Goal: Contribute content: Contribute content

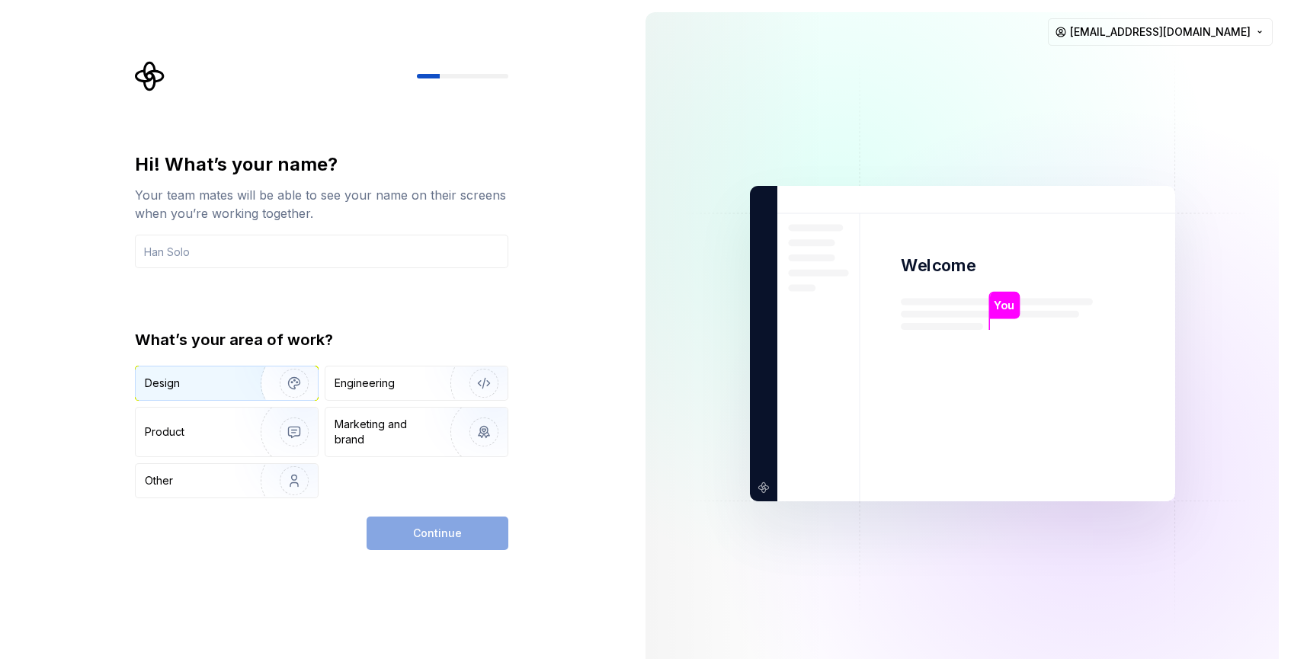
click at [273, 372] on img "button" at bounding box center [284, 383] width 98 height 102
click at [476, 532] on div "Continue" at bounding box center [437, 534] width 142 height 34
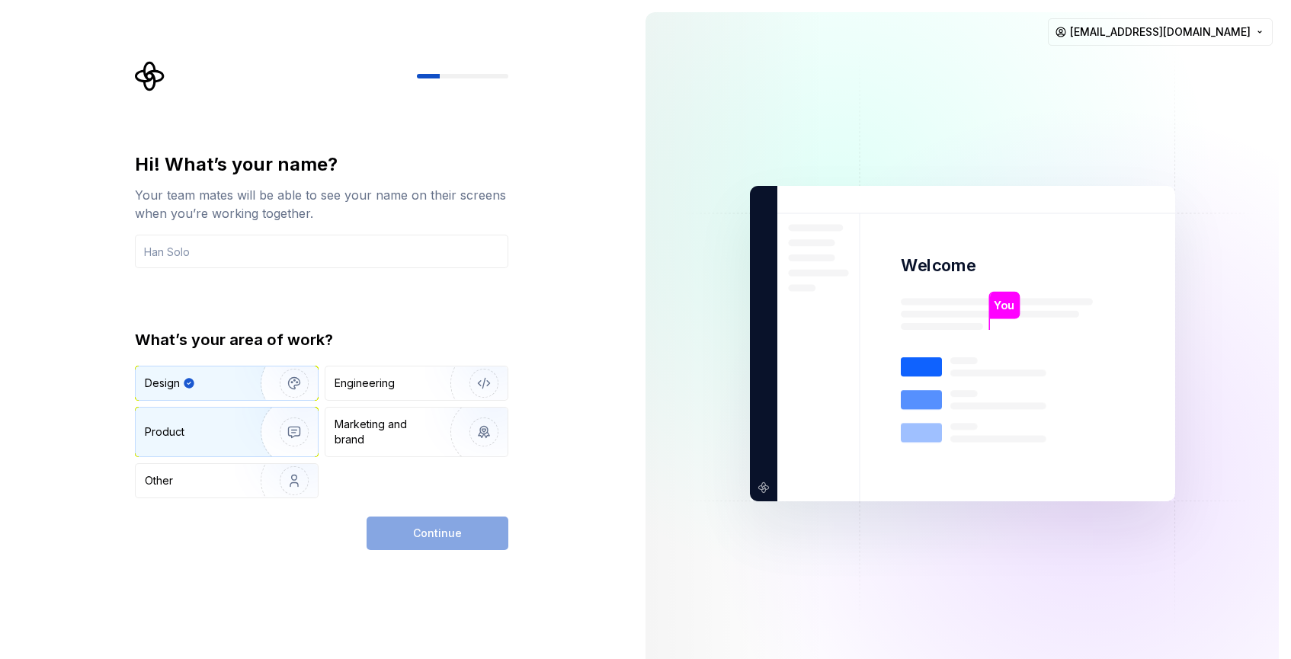
click at [213, 422] on div "Product" at bounding box center [227, 432] width 182 height 49
click at [297, 389] on img "button" at bounding box center [284, 383] width 98 height 102
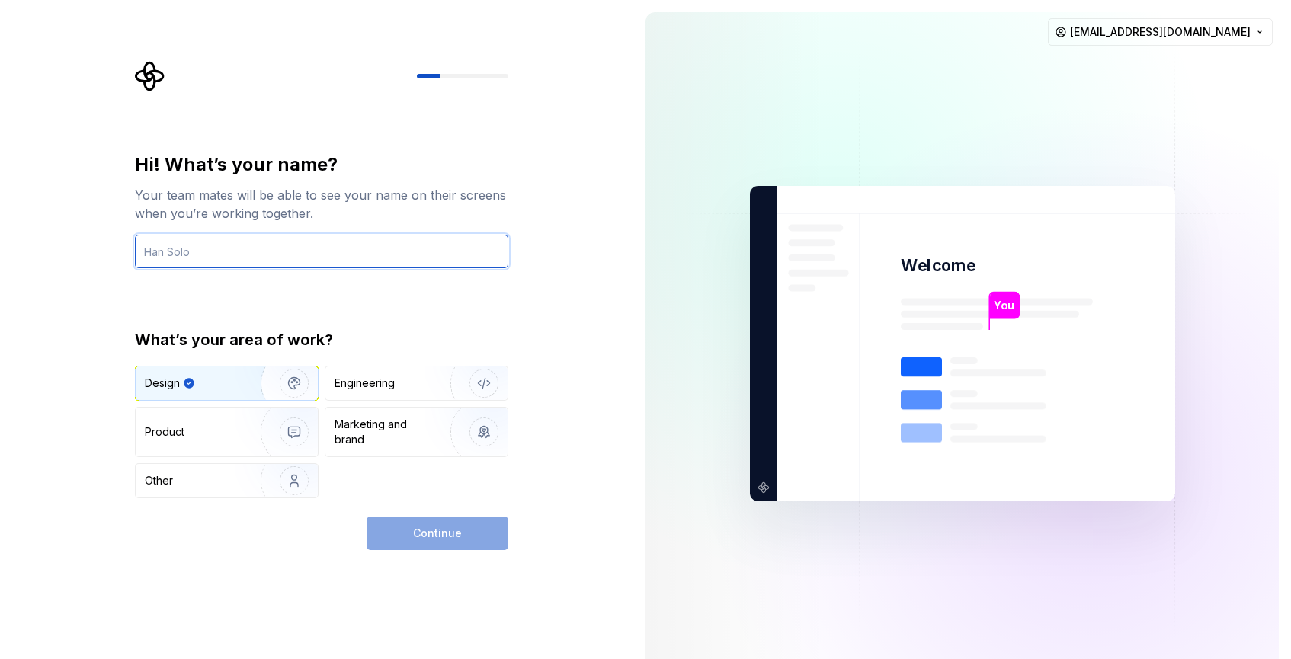
click at [183, 251] on input "text" at bounding box center [321, 252] width 373 height 34
type input "Ana"
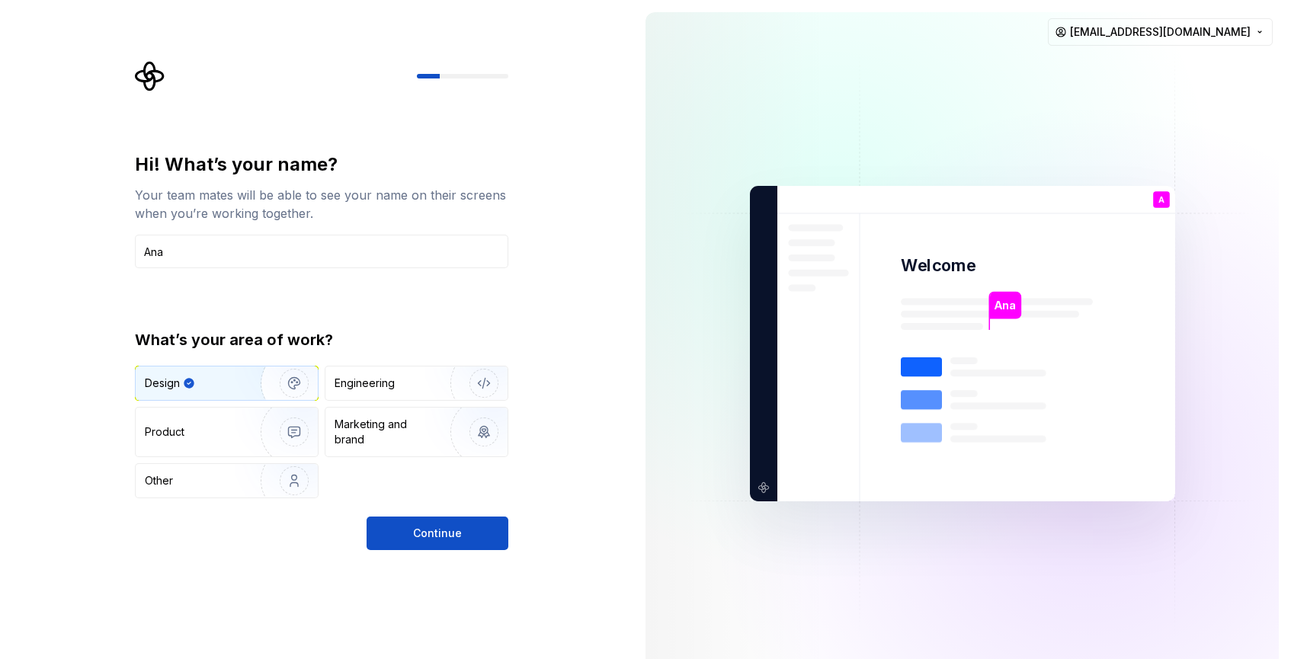
click at [321, 554] on div "Hi! What’s your name? Your team mates will be able to see your name on their sc…" at bounding box center [316, 343] width 633 height 687
click at [281, 430] on img "button" at bounding box center [284, 432] width 98 height 102
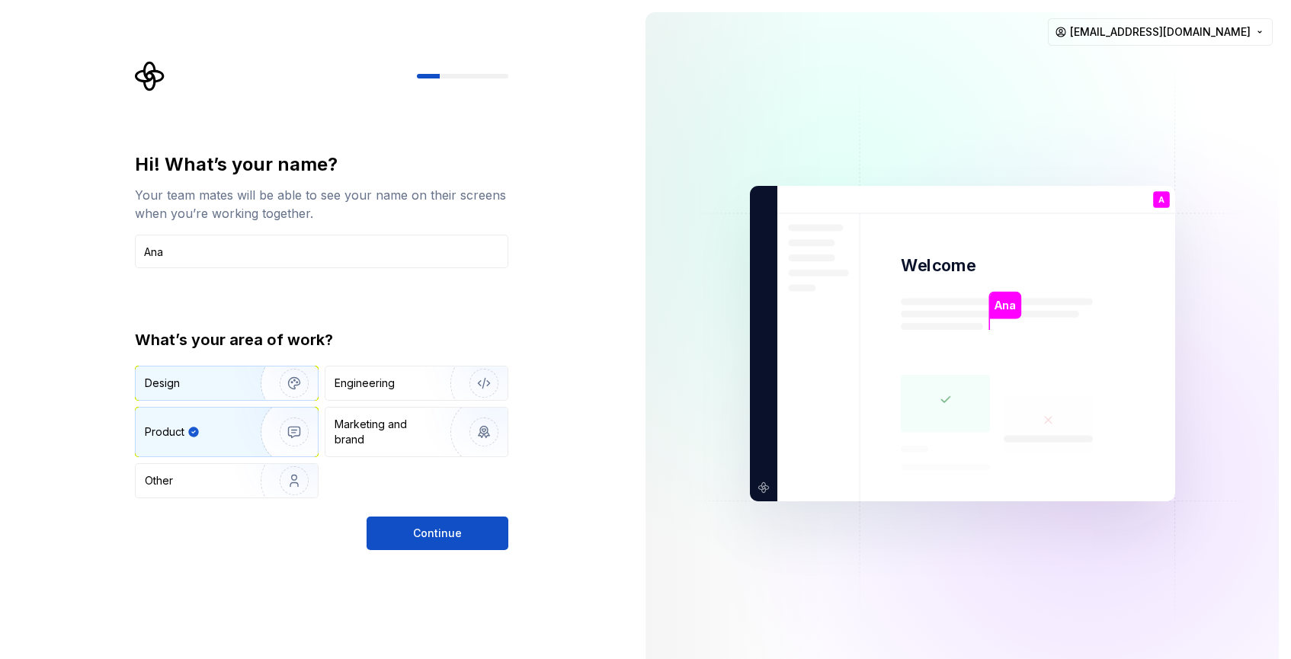
click at [255, 381] on img "button" at bounding box center [284, 383] width 98 height 102
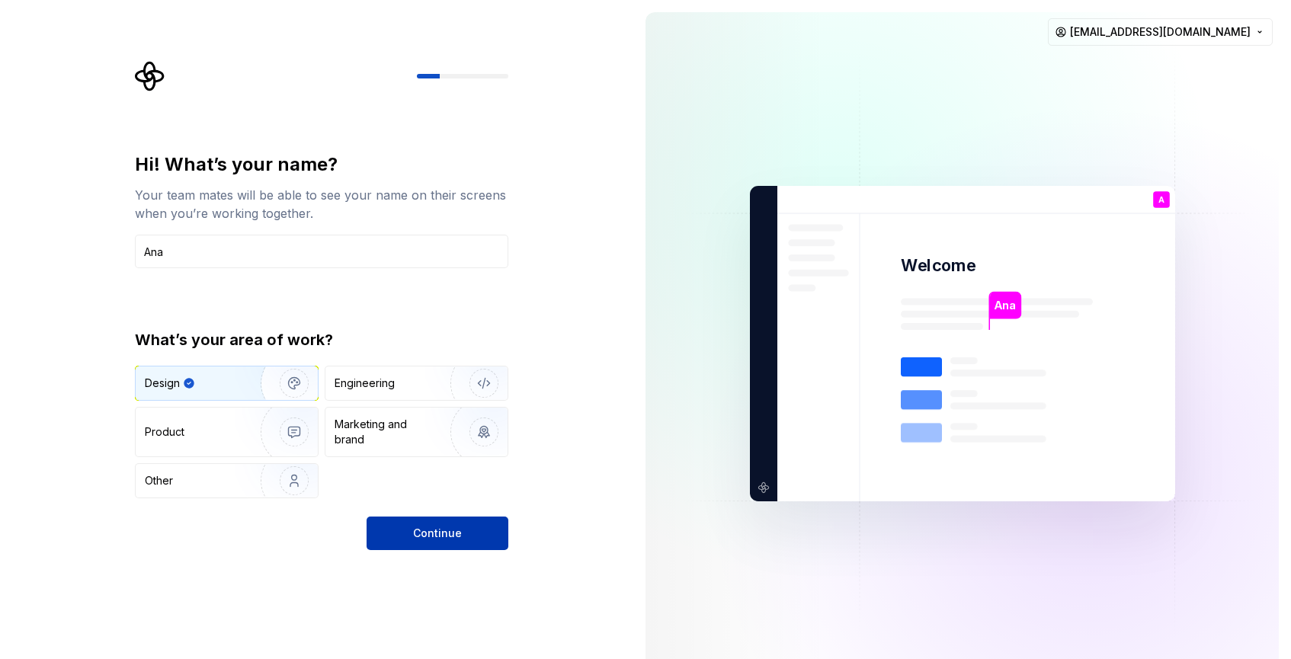
click at [450, 546] on button "Continue" at bounding box center [437, 534] width 142 height 34
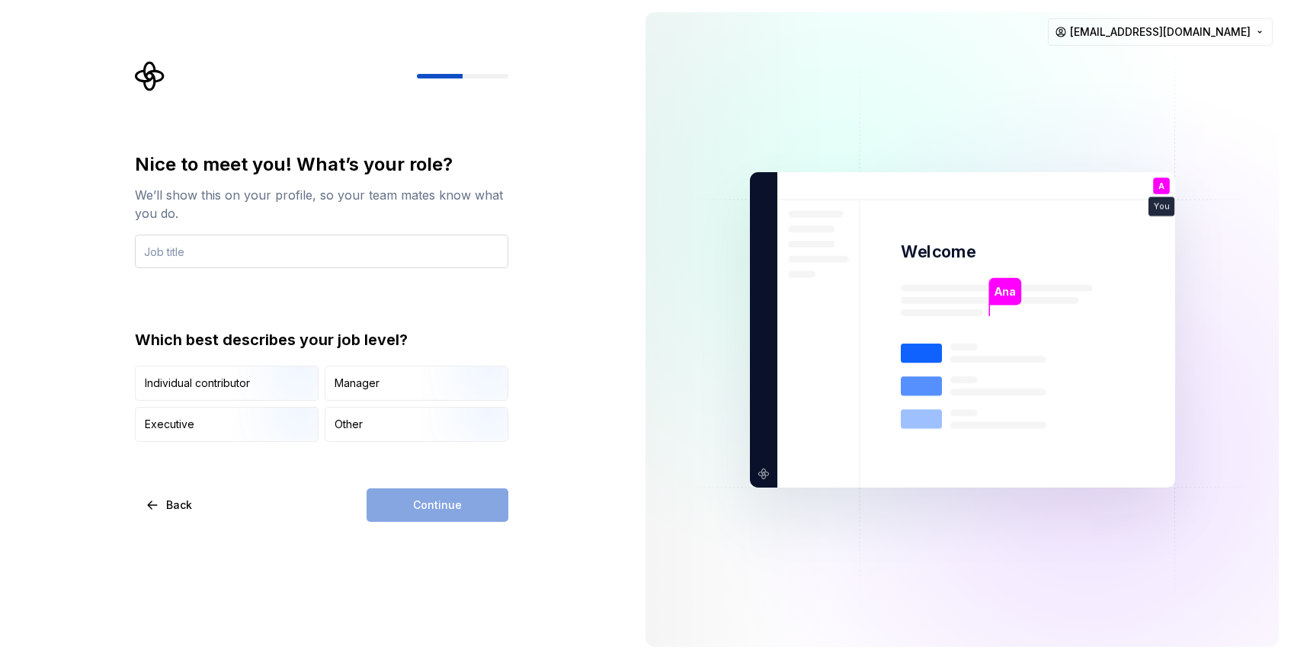
click at [195, 250] on input "text" at bounding box center [321, 252] width 373 height 34
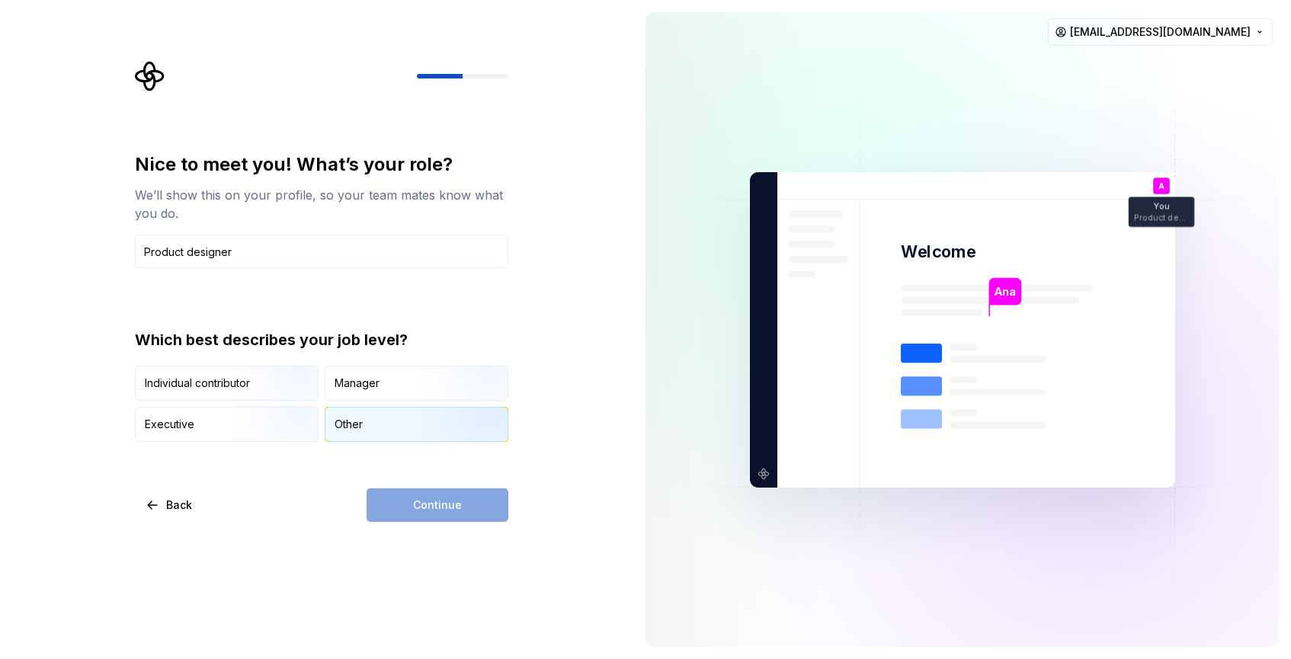
type input "Product designer"
click at [372, 420] on div "Other" at bounding box center [416, 425] width 182 height 34
click at [461, 508] on button "Continue" at bounding box center [437, 505] width 142 height 34
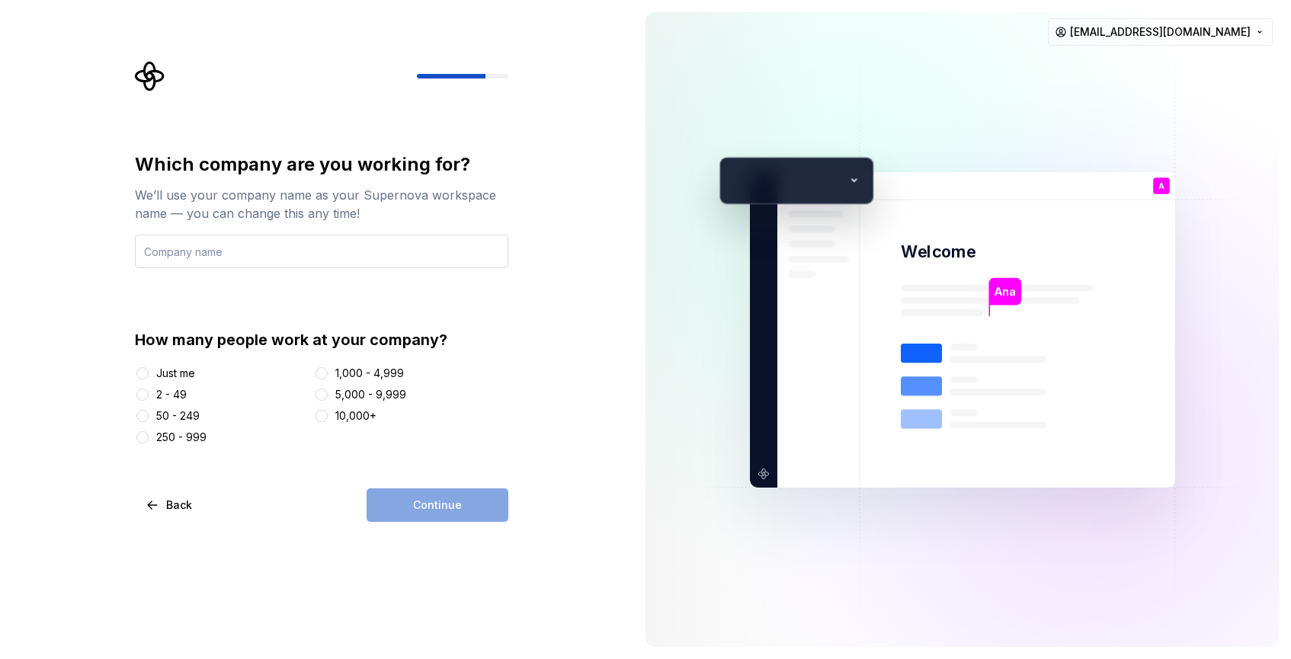
click at [230, 251] on input "text" at bounding box center [321, 252] width 373 height 34
type input "Me"
click at [140, 373] on button "Just me" at bounding box center [142, 373] width 12 height 12
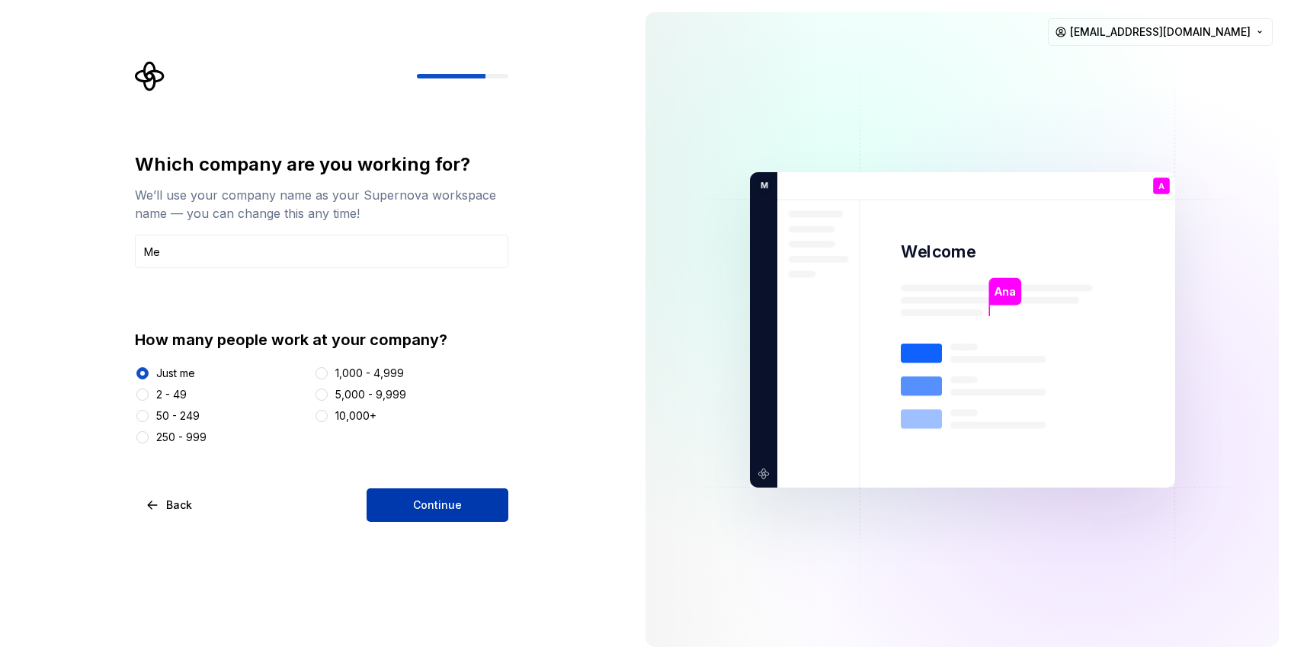
click at [440, 507] on span "Continue" at bounding box center [437, 504] width 49 height 15
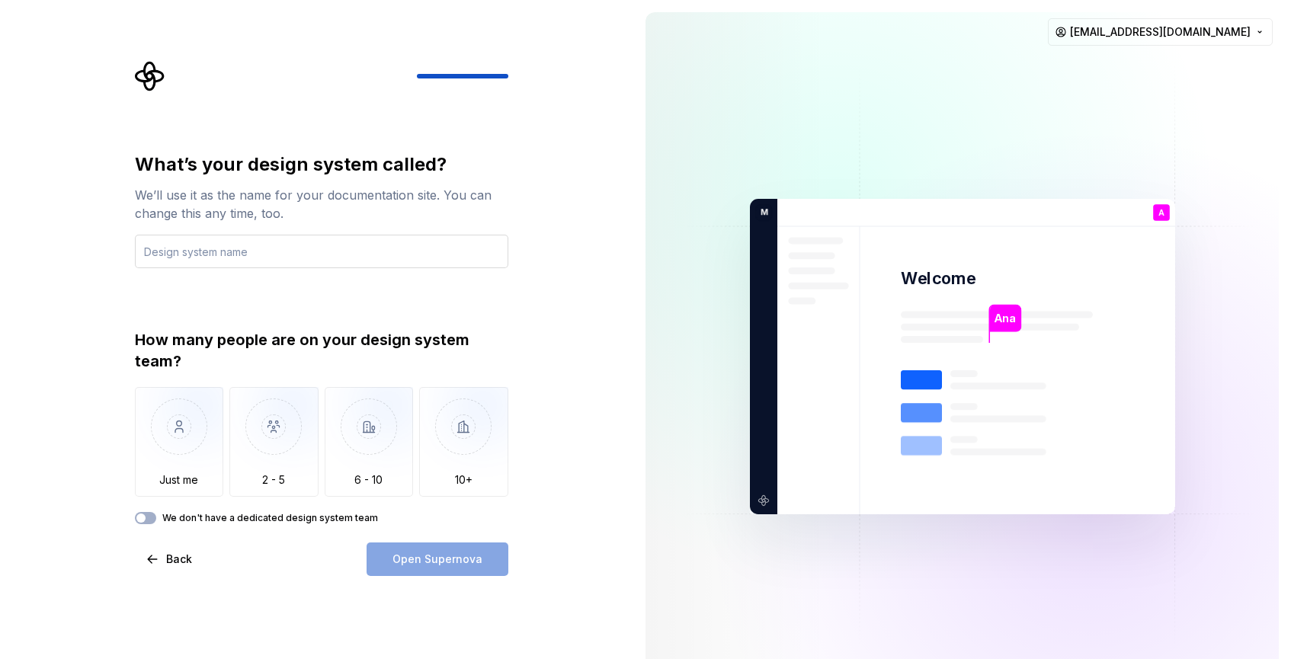
click at [176, 251] on input "text" at bounding box center [321, 252] width 373 height 34
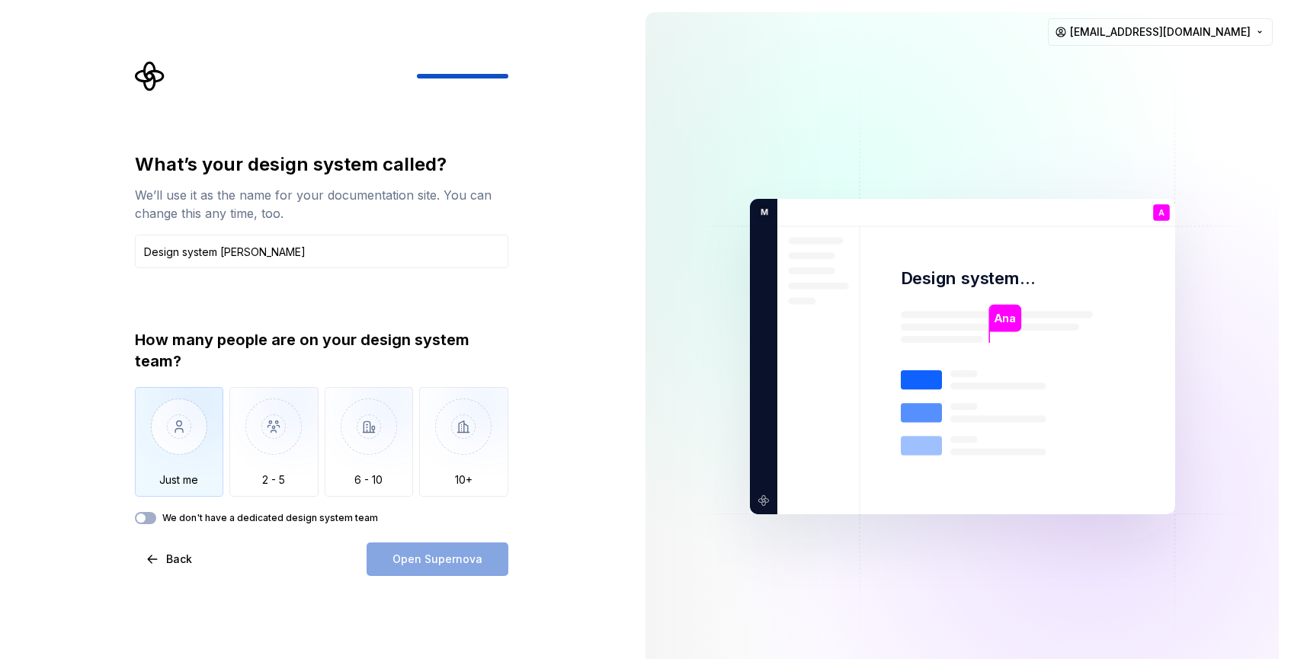
type input "Design system [PERSON_NAME]"
click at [183, 415] on img "button" at bounding box center [179, 438] width 89 height 102
click at [456, 565] on span "Open Supernova" at bounding box center [437, 559] width 90 height 15
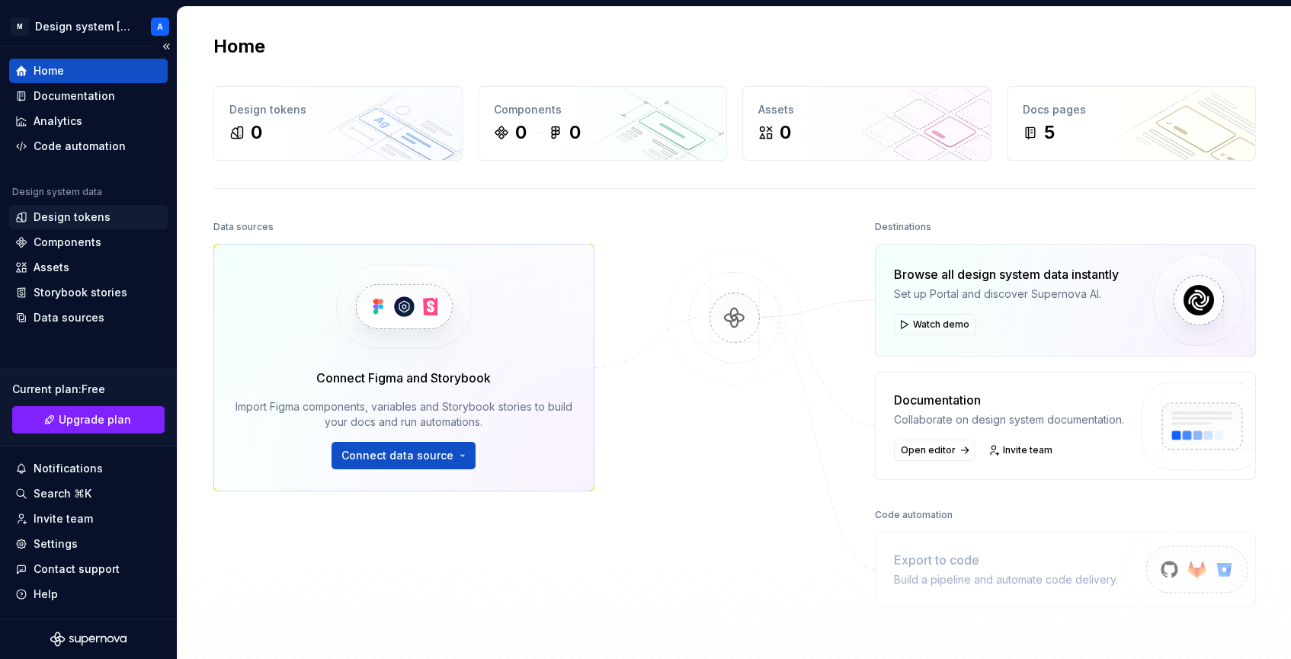
click at [96, 211] on div "Design tokens" at bounding box center [72, 217] width 77 height 15
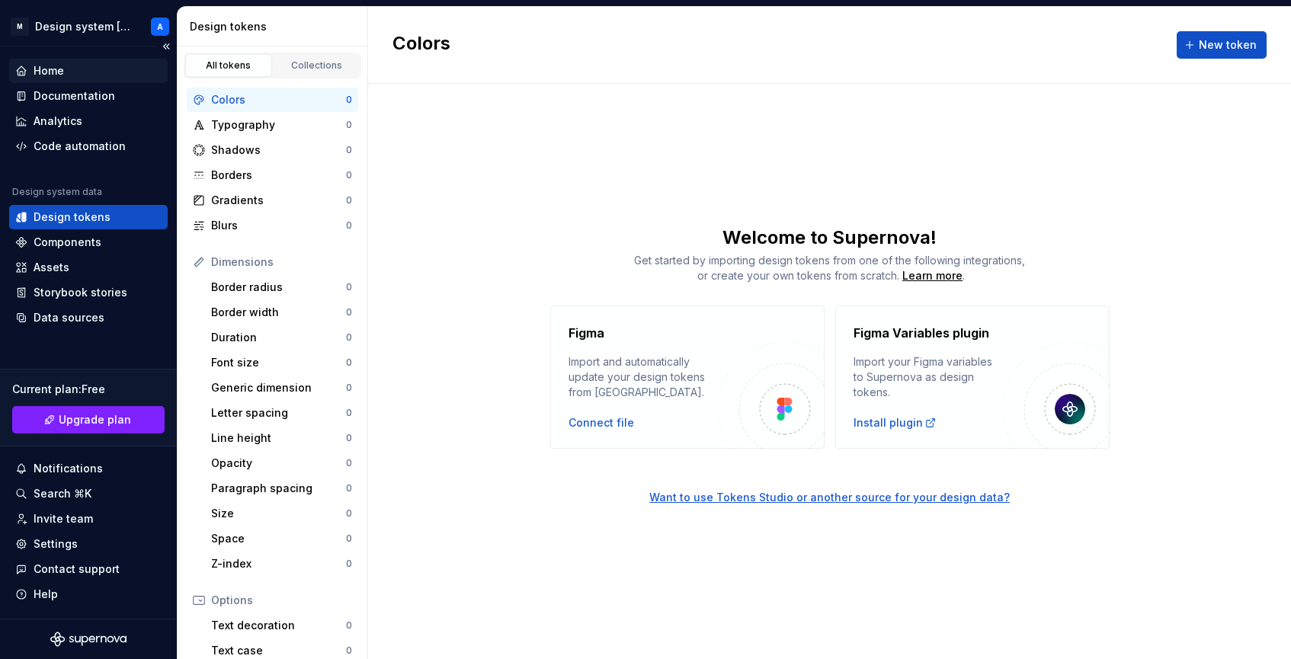
click at [59, 72] on div "Home" at bounding box center [49, 70] width 30 height 15
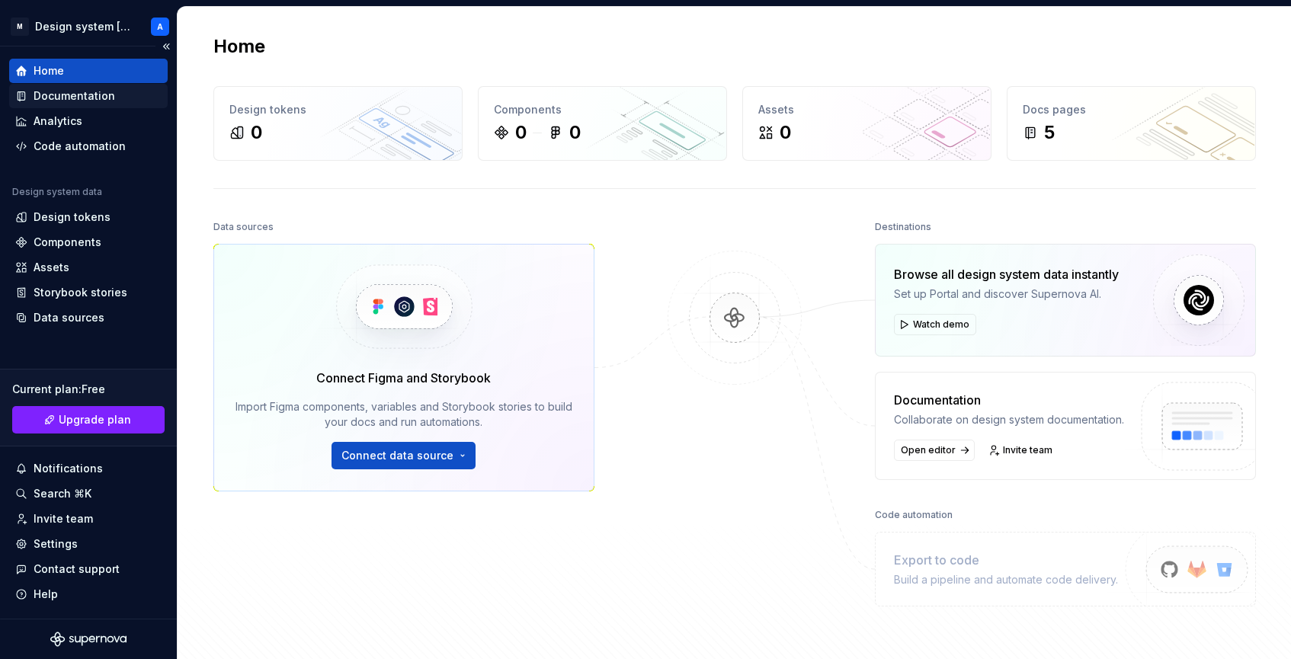
click at [57, 101] on div "Documentation" at bounding box center [75, 95] width 82 height 15
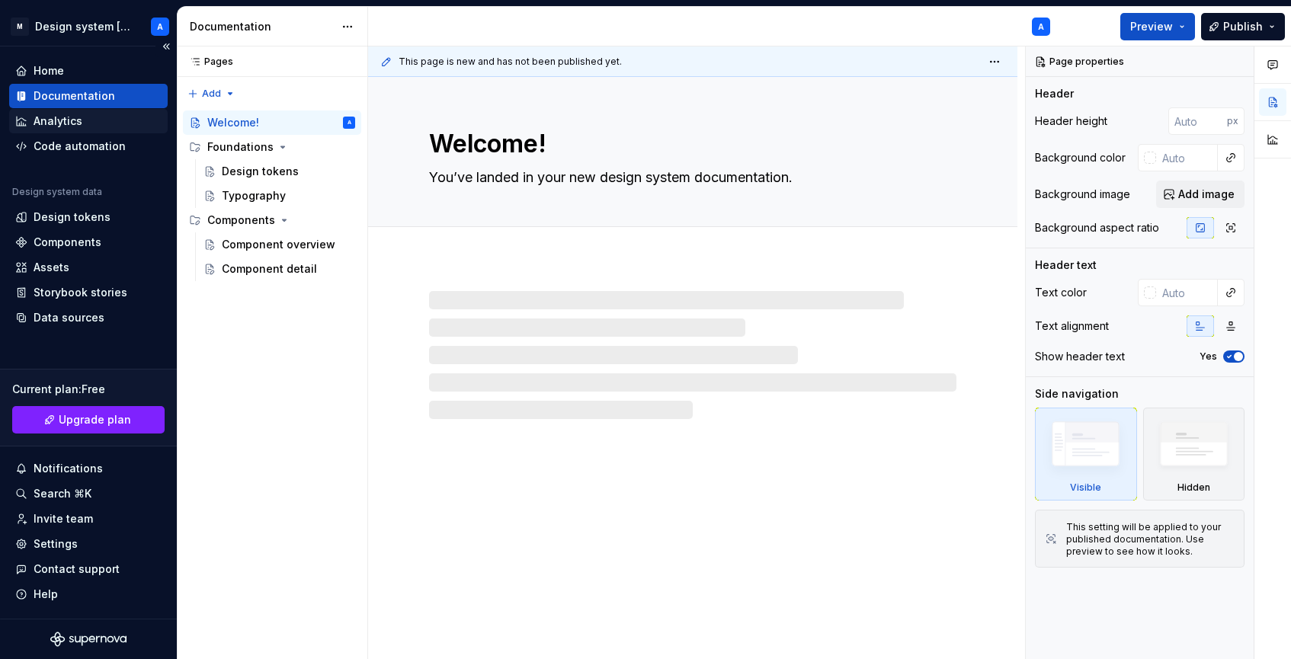
click at [60, 117] on div "Analytics" at bounding box center [58, 121] width 49 height 15
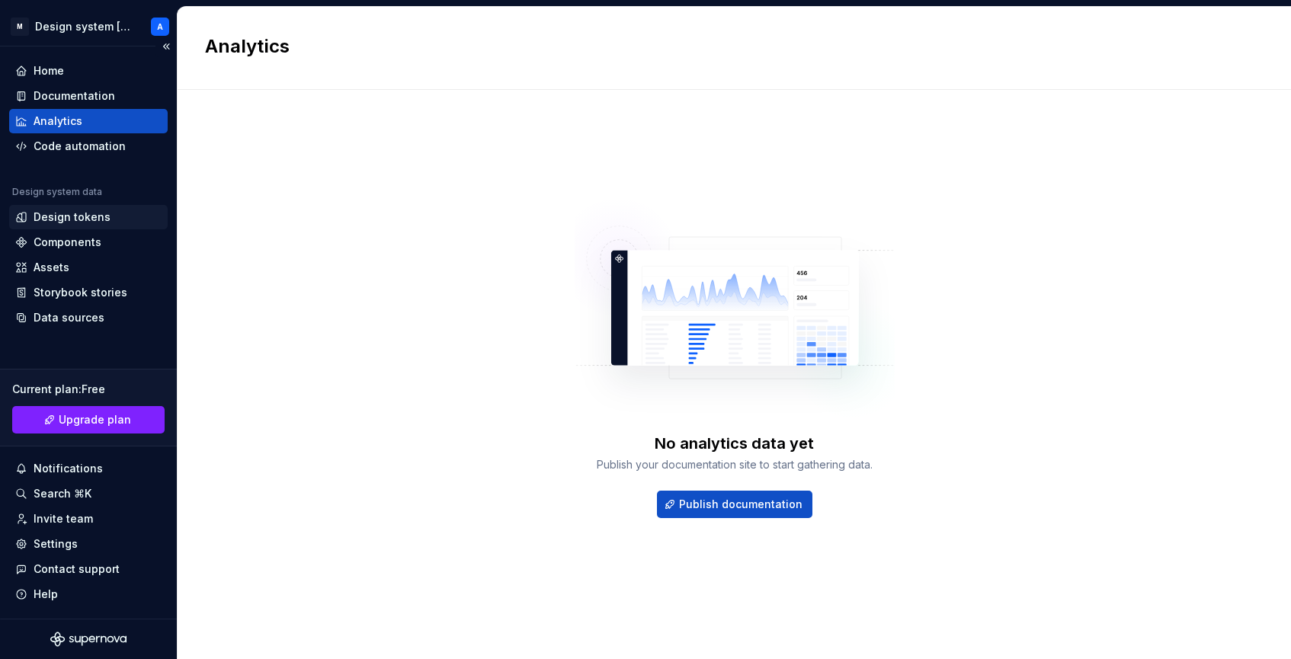
click at [51, 218] on div "Design tokens" at bounding box center [72, 217] width 77 height 15
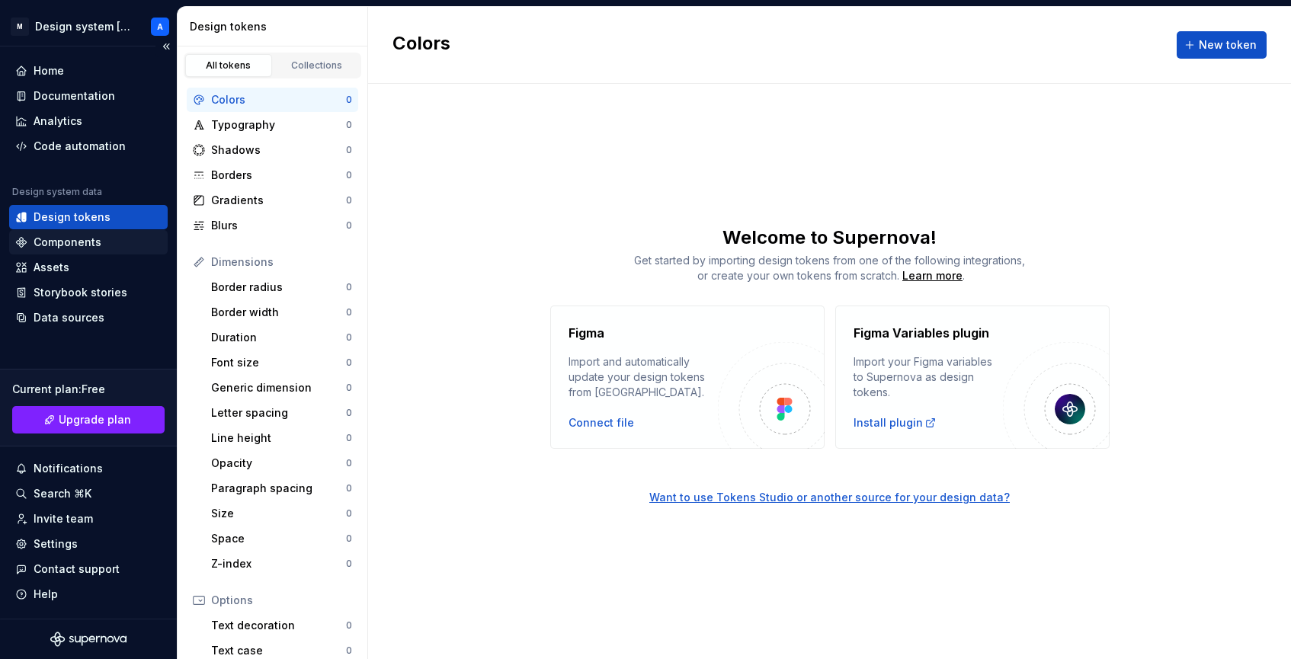
click at [59, 237] on div "Components" at bounding box center [68, 242] width 68 height 15
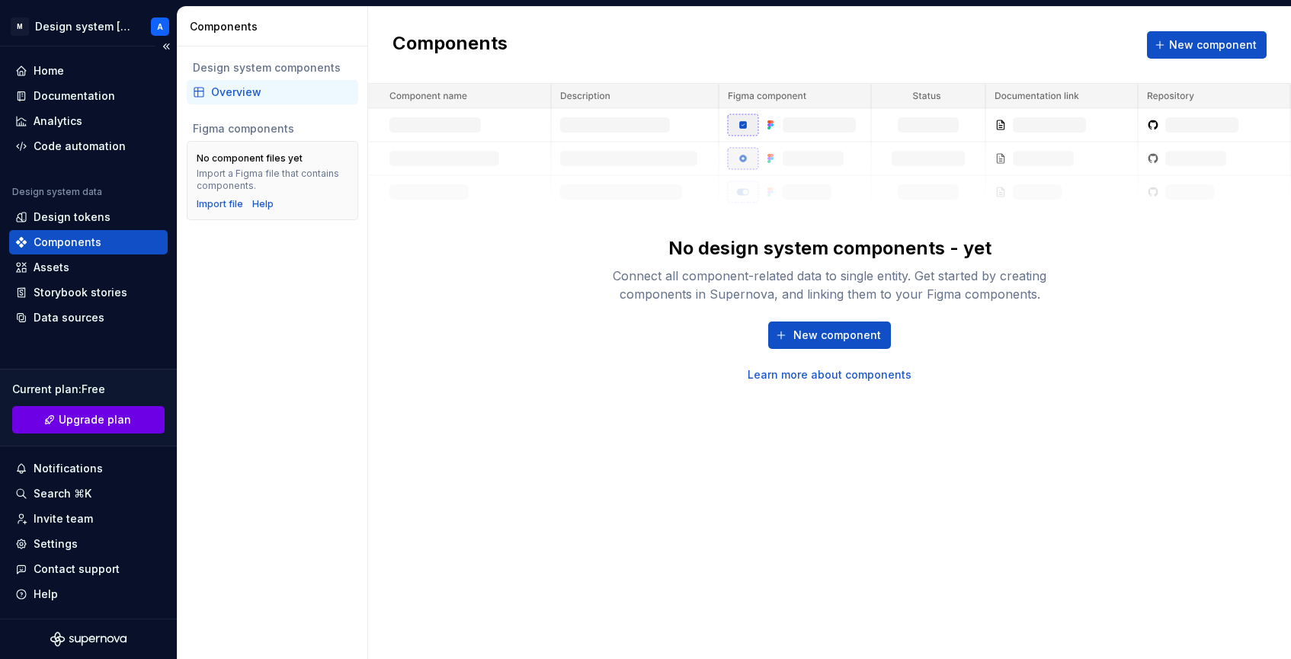
click at [77, 408] on link "Upgrade plan" at bounding box center [88, 419] width 152 height 27
drag, startPoint x: 634, startPoint y: 389, endPoint x: 625, endPoint y: 384, distance: 10.6
click at [635, 389] on div "Components New component No design system components - yet Connect all componen…" at bounding box center [829, 333] width 923 height 652
click at [839, 342] on span "New component" at bounding box center [837, 335] width 88 height 15
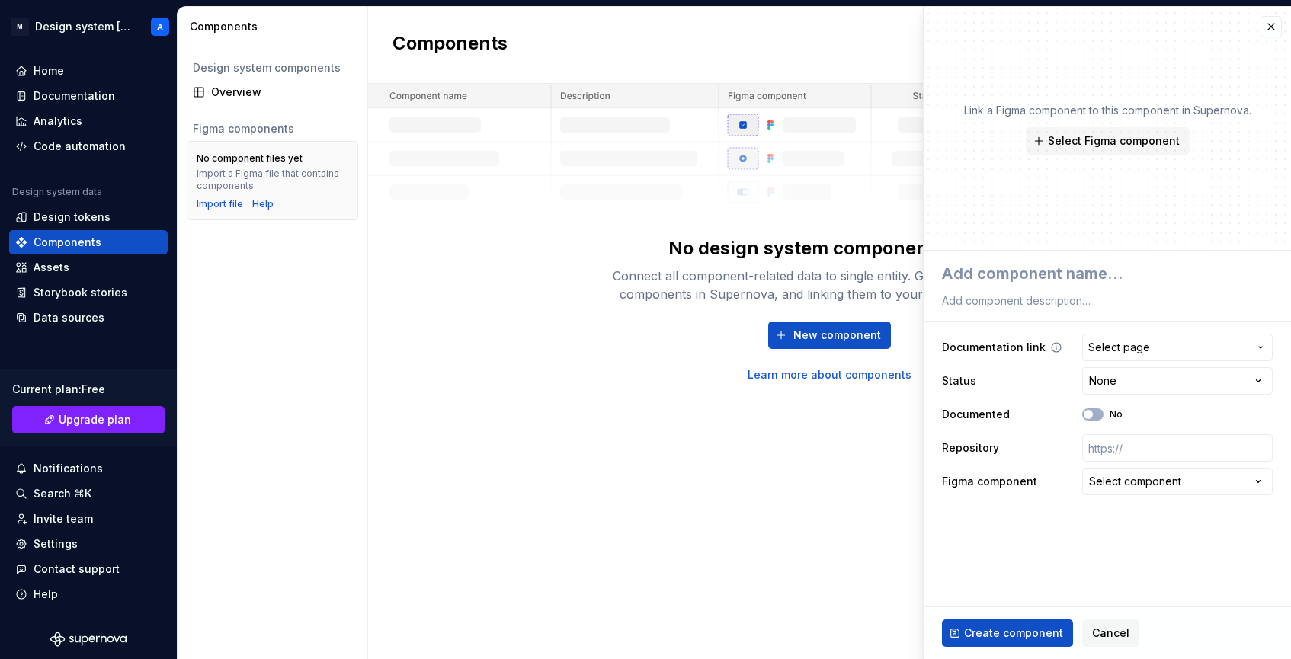
click at [1209, 349] on span "Select page" at bounding box center [1168, 347] width 160 height 15
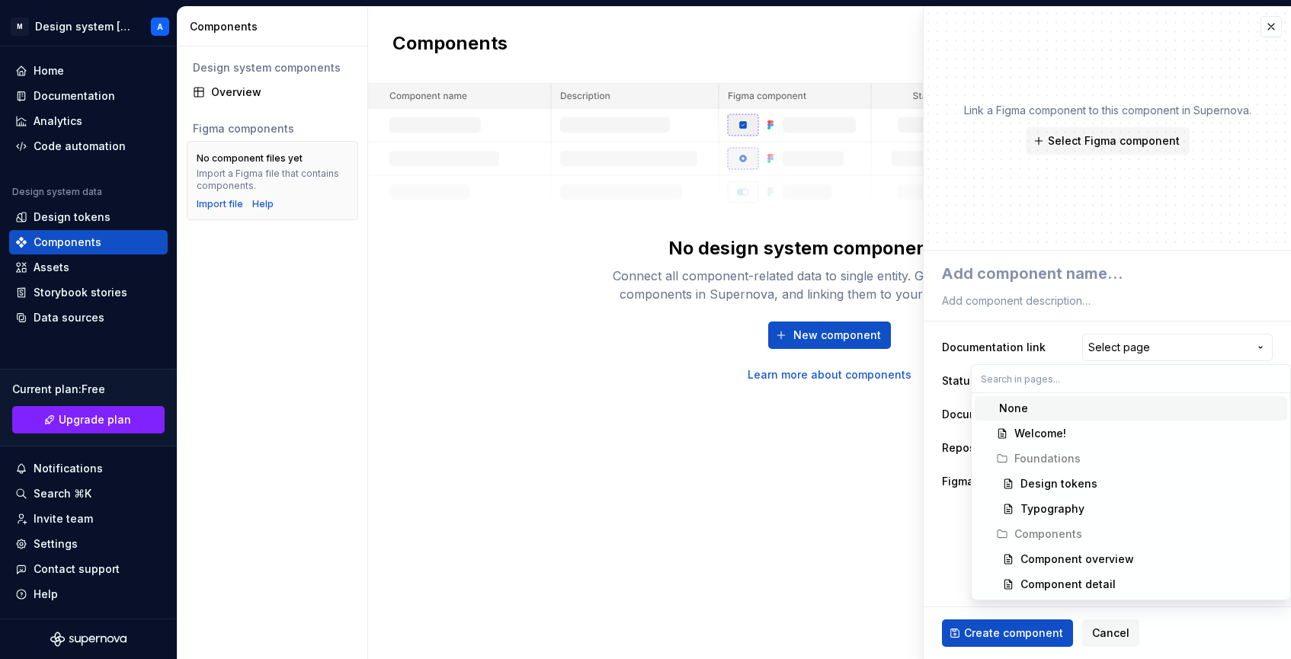
click at [1210, 345] on html "**********" at bounding box center [645, 329] width 1291 height 659
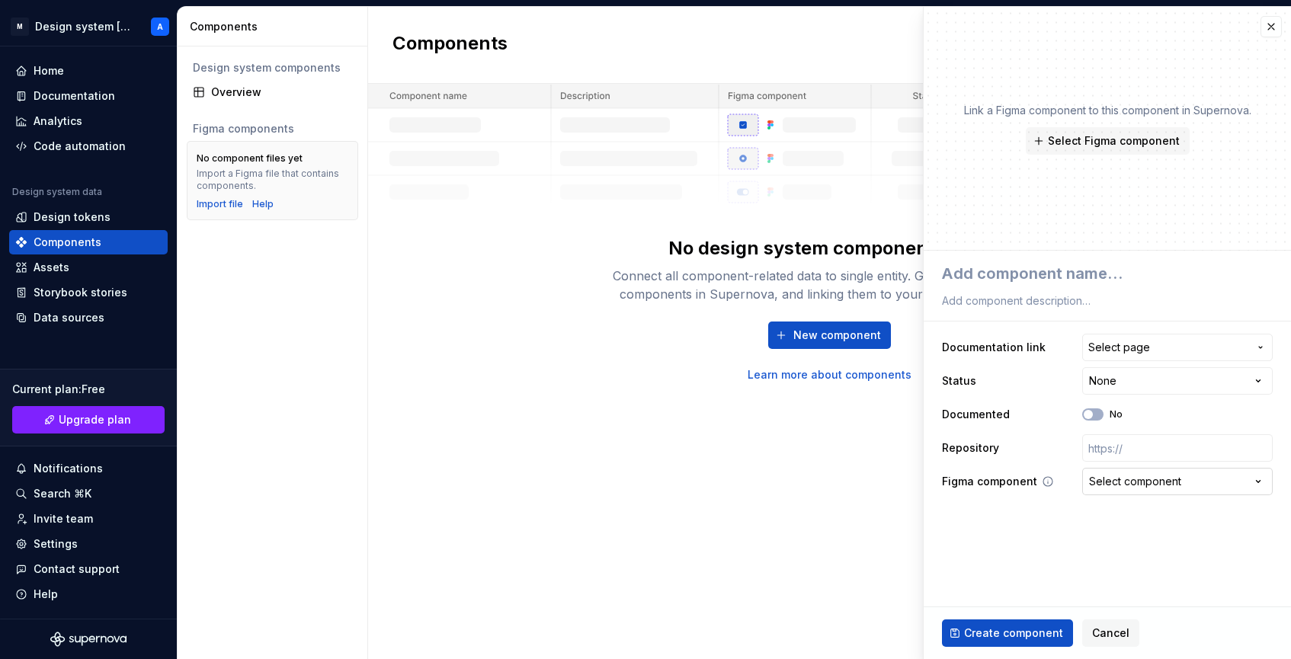
click at [1192, 481] on button "Select component" at bounding box center [1177, 481] width 190 height 27
click at [1192, 481] on html "**********" at bounding box center [645, 329] width 1291 height 659
click at [1140, 449] on input "text" at bounding box center [1177, 447] width 190 height 27
click at [1156, 454] on input "text" at bounding box center [1177, 447] width 190 height 27
paste input "[URL][DOMAIN_NAME]"
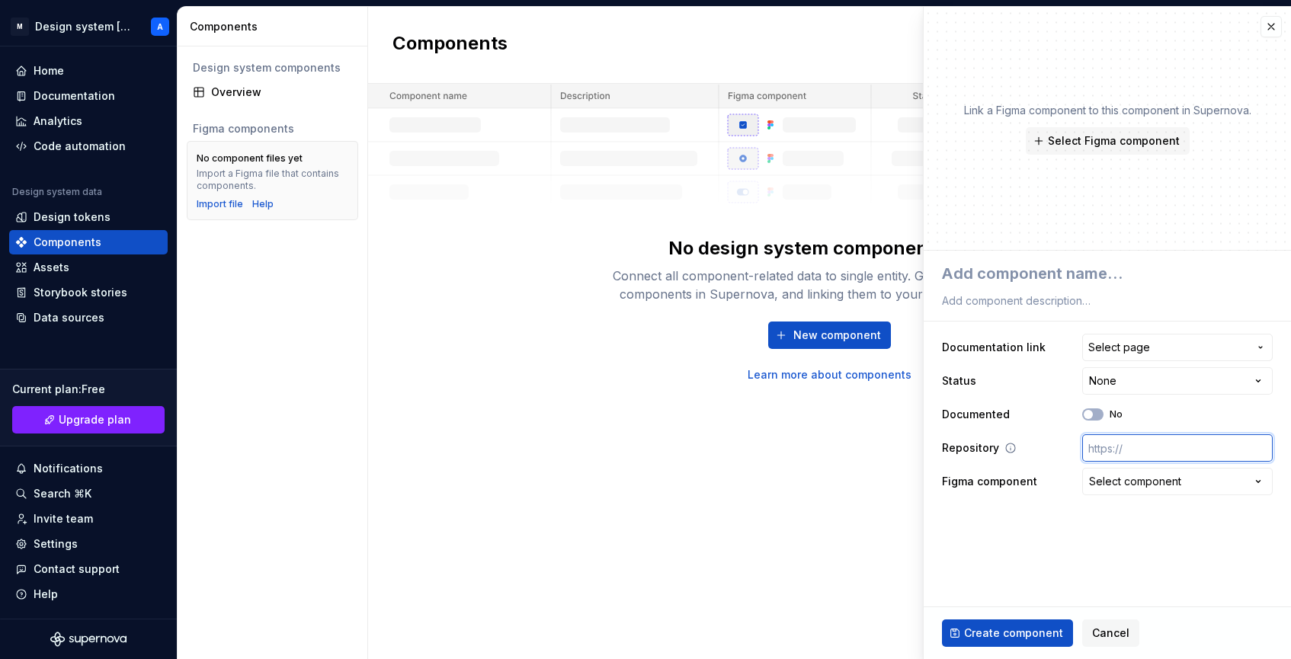
type textarea "*"
type input "[URL][DOMAIN_NAME]"
click at [1054, 635] on span "Create component" at bounding box center [1013, 632] width 99 height 15
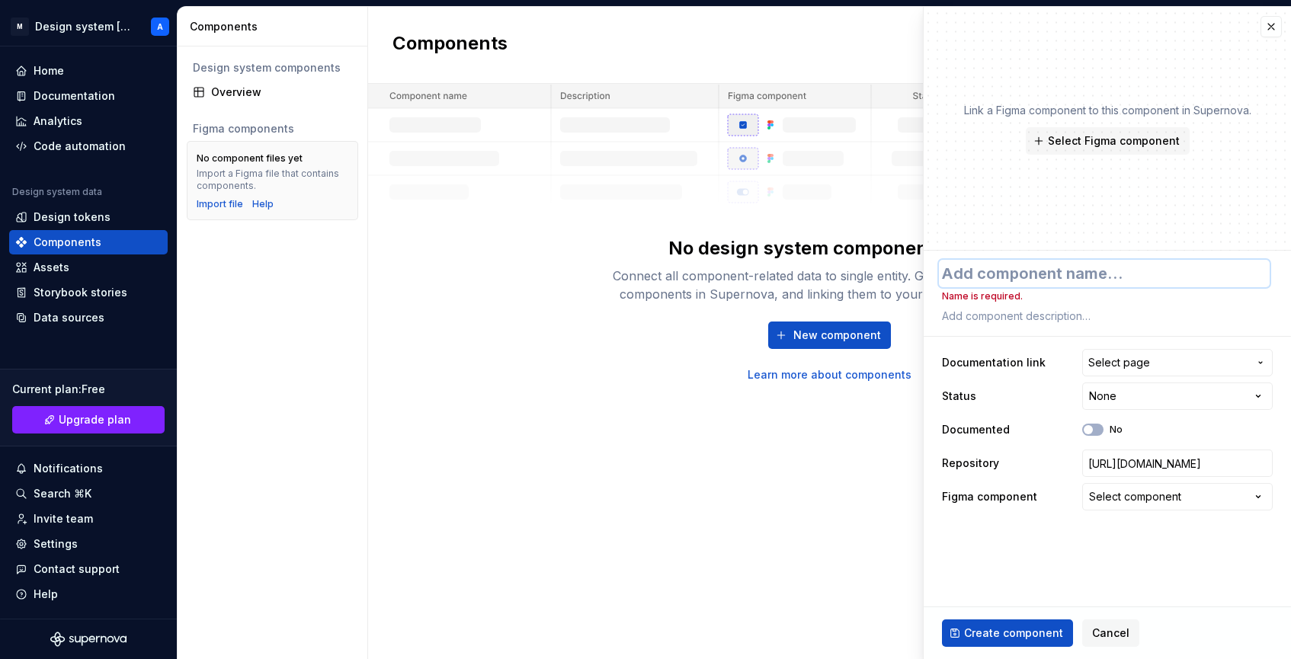
click at [1023, 269] on textarea at bounding box center [1104, 273] width 331 height 27
type textarea "*"
type textarea "A"
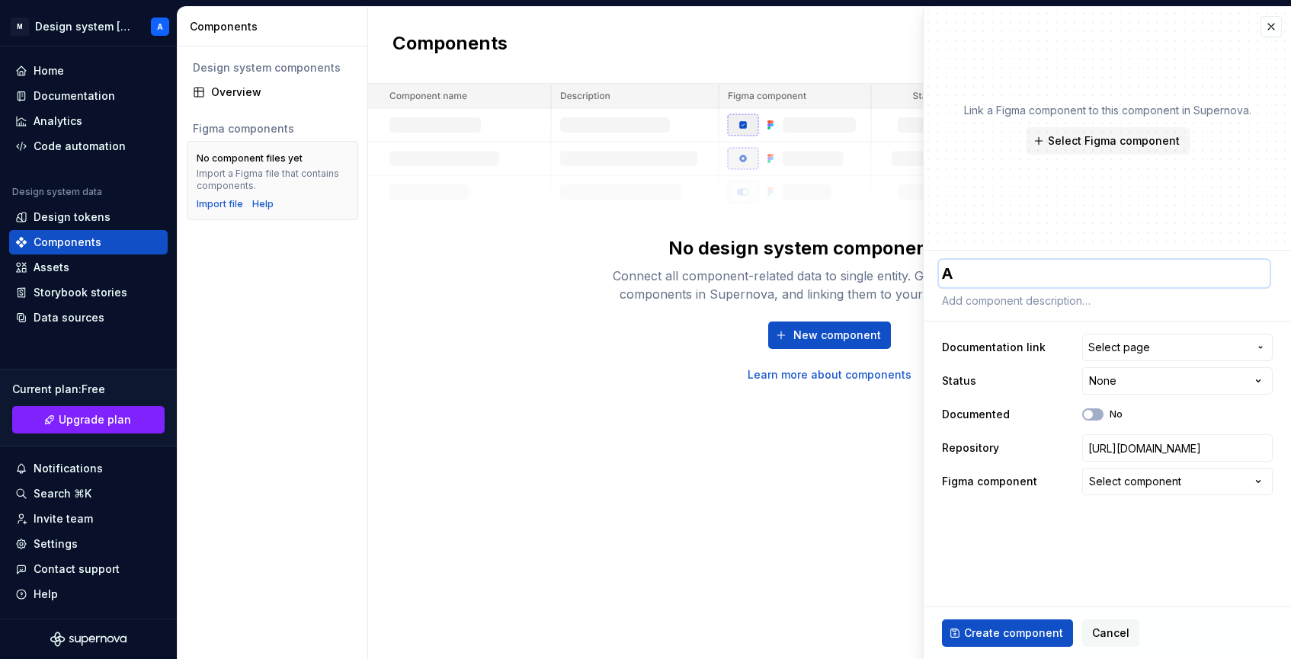
type textarea "*"
type textarea "An"
type textarea "*"
type textarea "Ana"
type textarea "*"
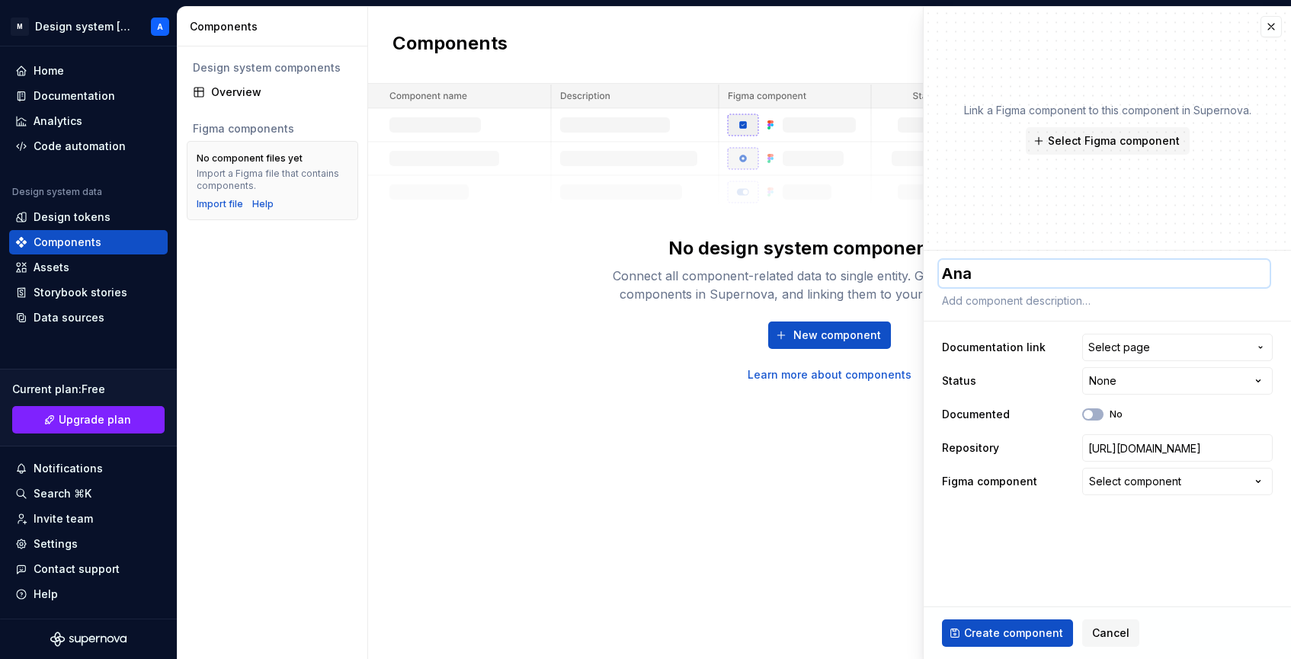
type textarea "[PERSON_NAME]´"
type textarea "*"
type textarea "[PERSON_NAME]´w"
type textarea "*"
type textarea "[PERSON_NAME]´"
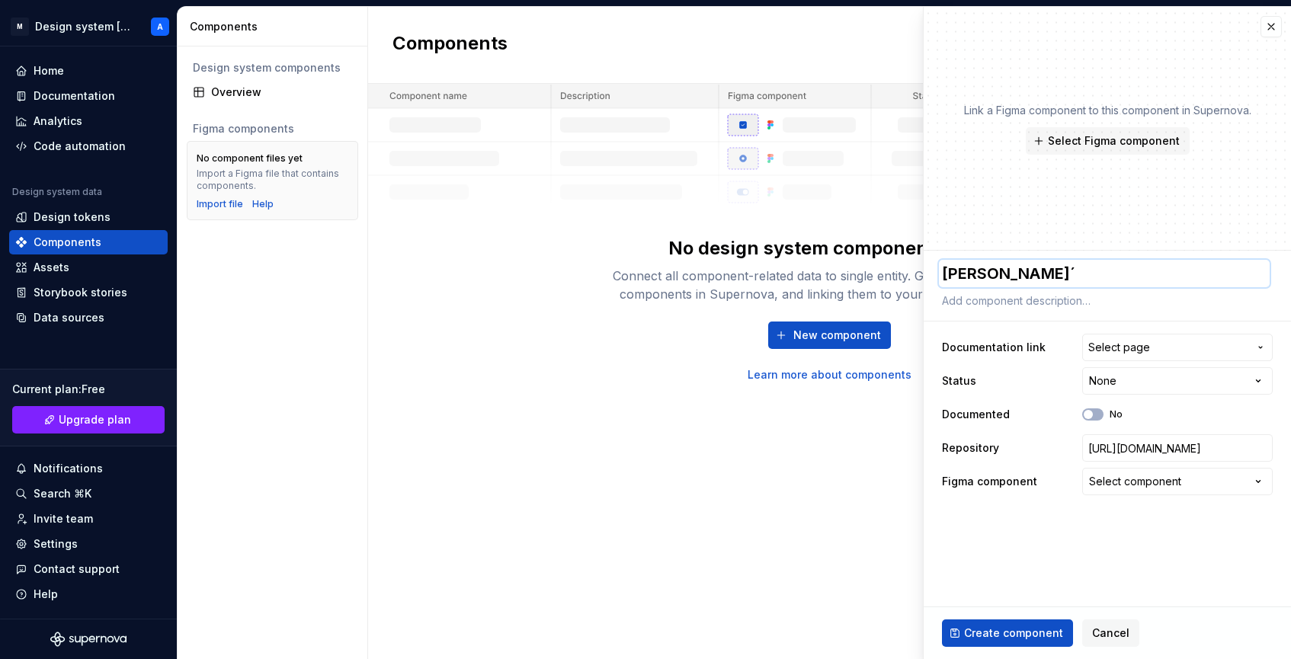
type textarea "*"
type textarea "[PERSON_NAME]´s"
type textarea "*"
type textarea "[PERSON_NAME]´"
type textarea "*"
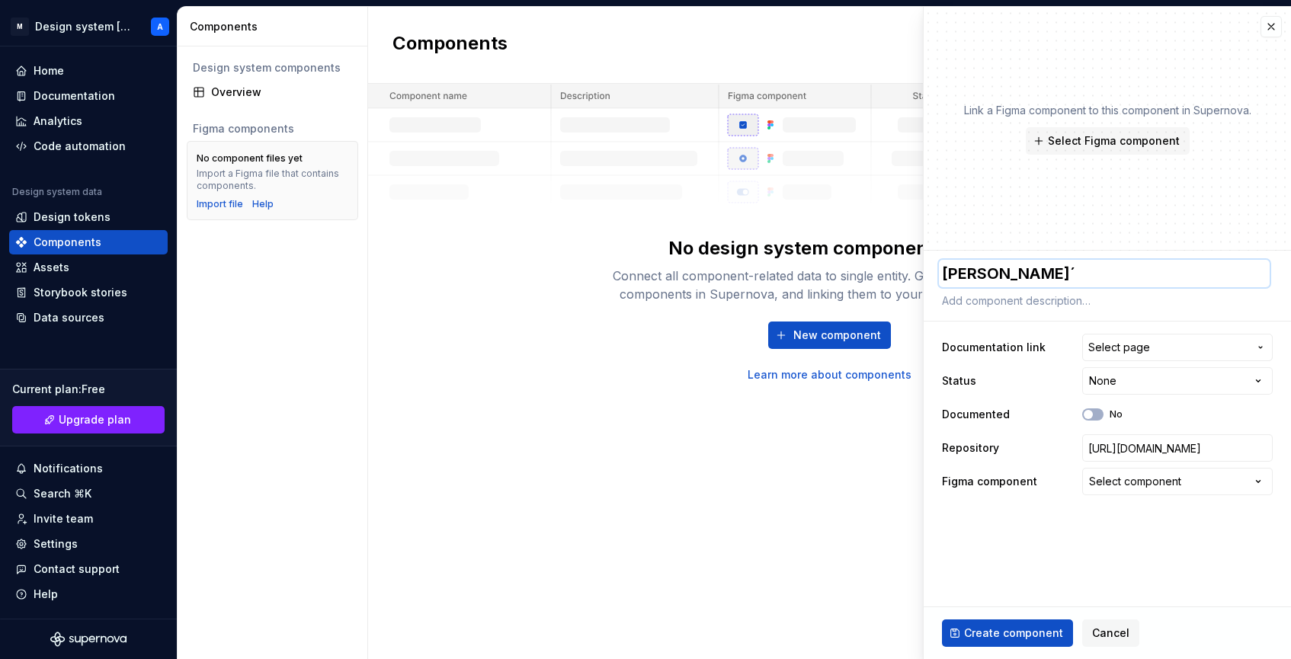
type textarea "Ana"
type textarea "*"
type textarea "[PERSON_NAME]'"
type textarea "*"
type textarea "[PERSON_NAME]'s"
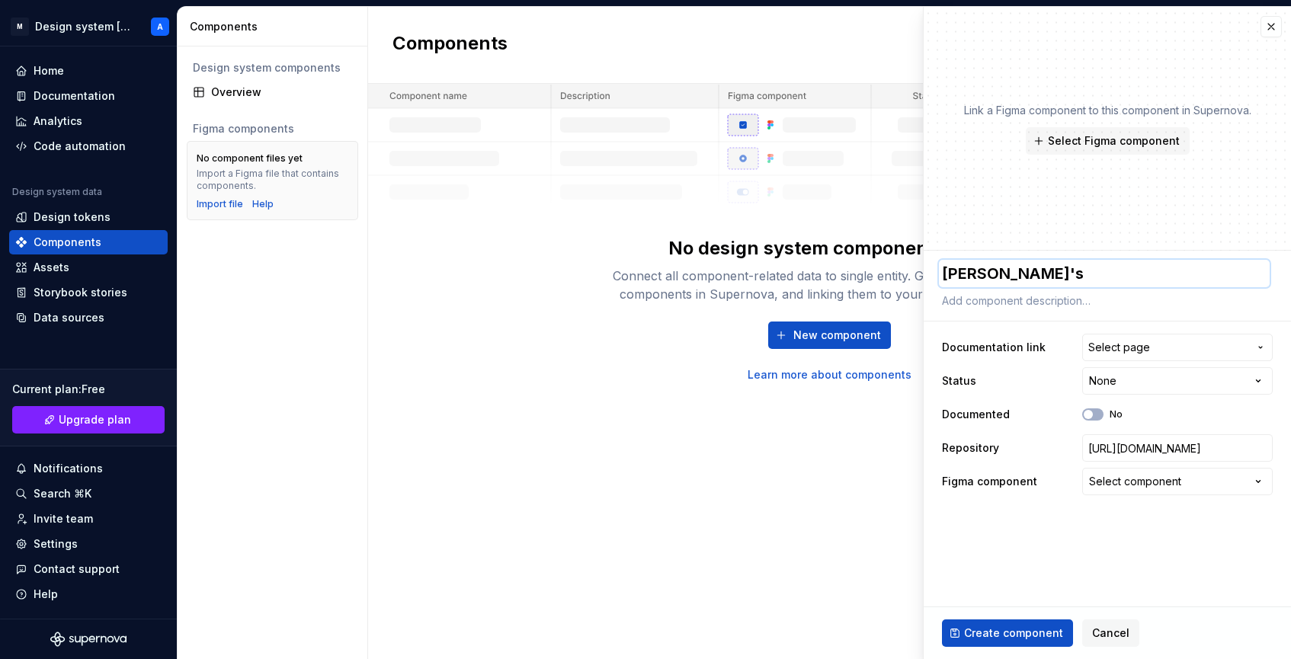
type textarea "*"
type textarea "[PERSON_NAME]'s"
type textarea "*"
type textarea "[PERSON_NAME]'s `"
type textarea "*"
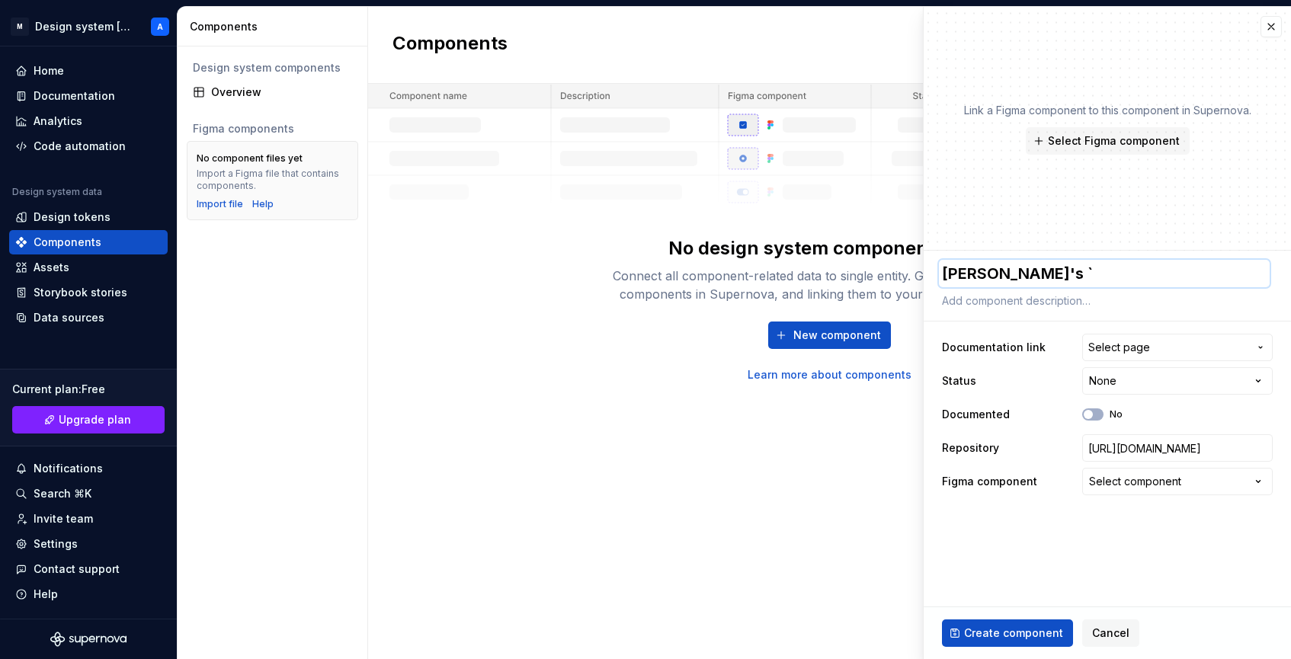
type textarea "[PERSON_NAME]'s `p"
type textarea "*"
type textarea "[PERSON_NAME]'s `"
type textarea "*"
type textarea "[PERSON_NAME]'s"
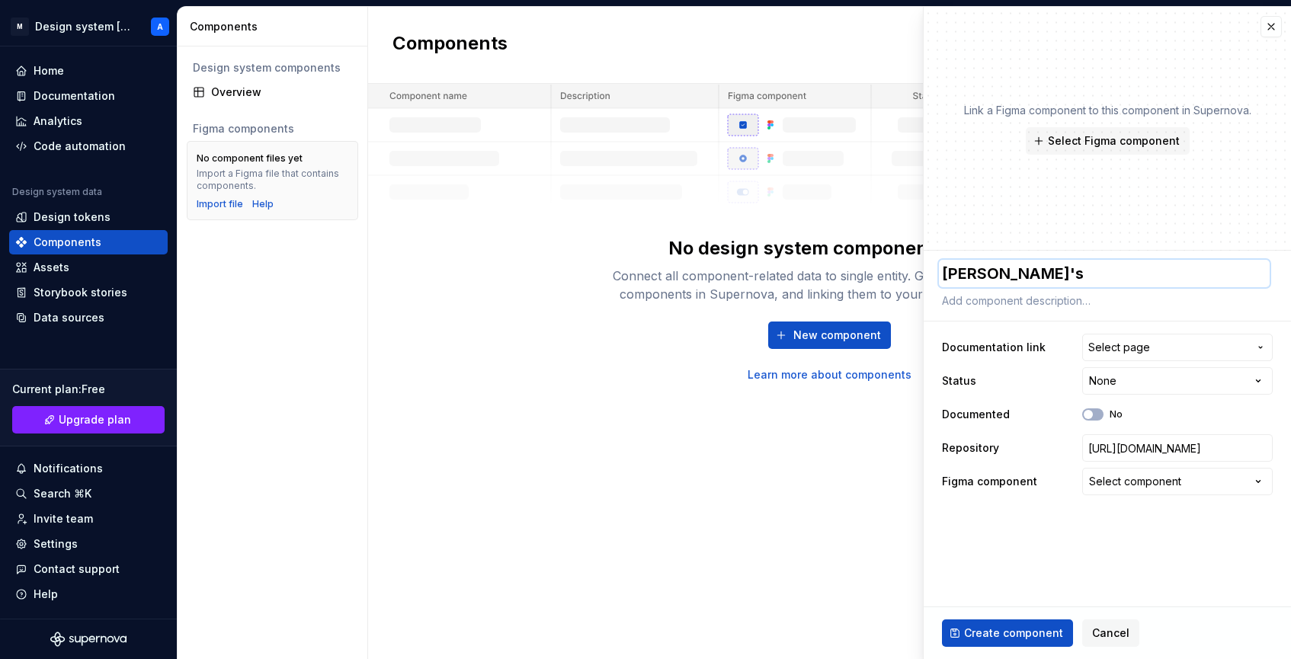
type textarea "*"
type textarea "Ana's p"
type textarea "*"
type textarea "[PERSON_NAME]'s po"
type textarea "*"
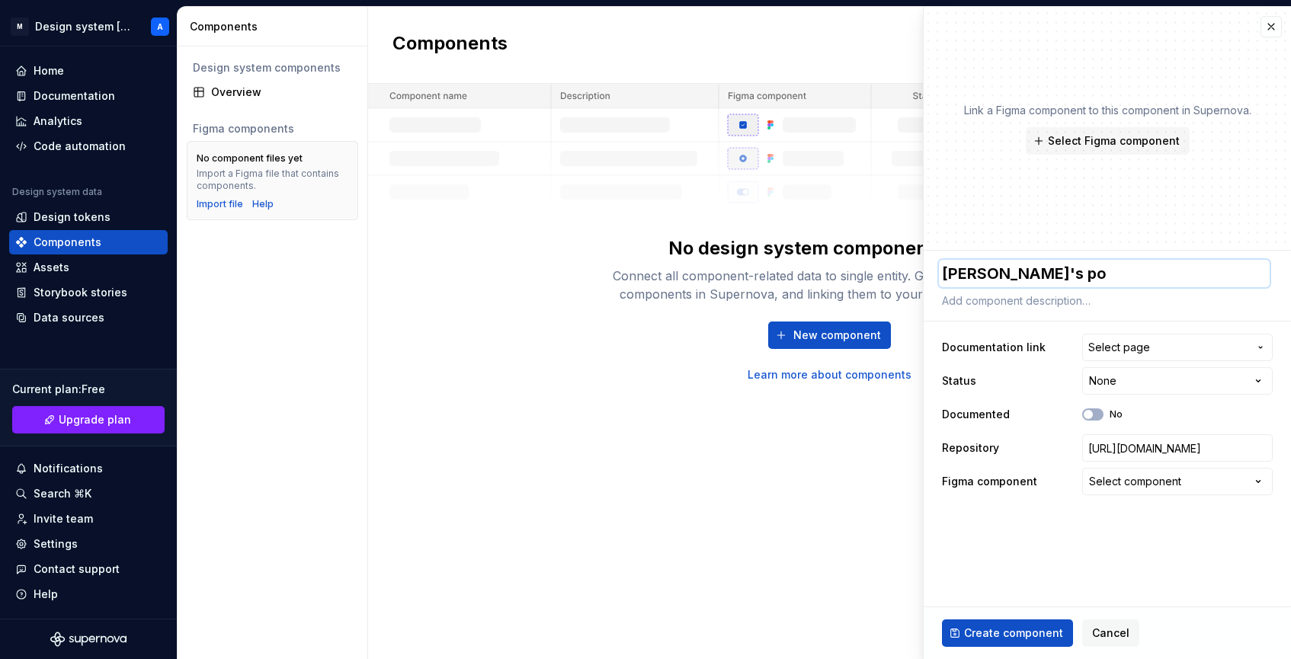
type textarea "Ana's por"
type textarea "*"
type textarea "Ana's port"
type textarea "*"
type textarea "[PERSON_NAME]'s portf"
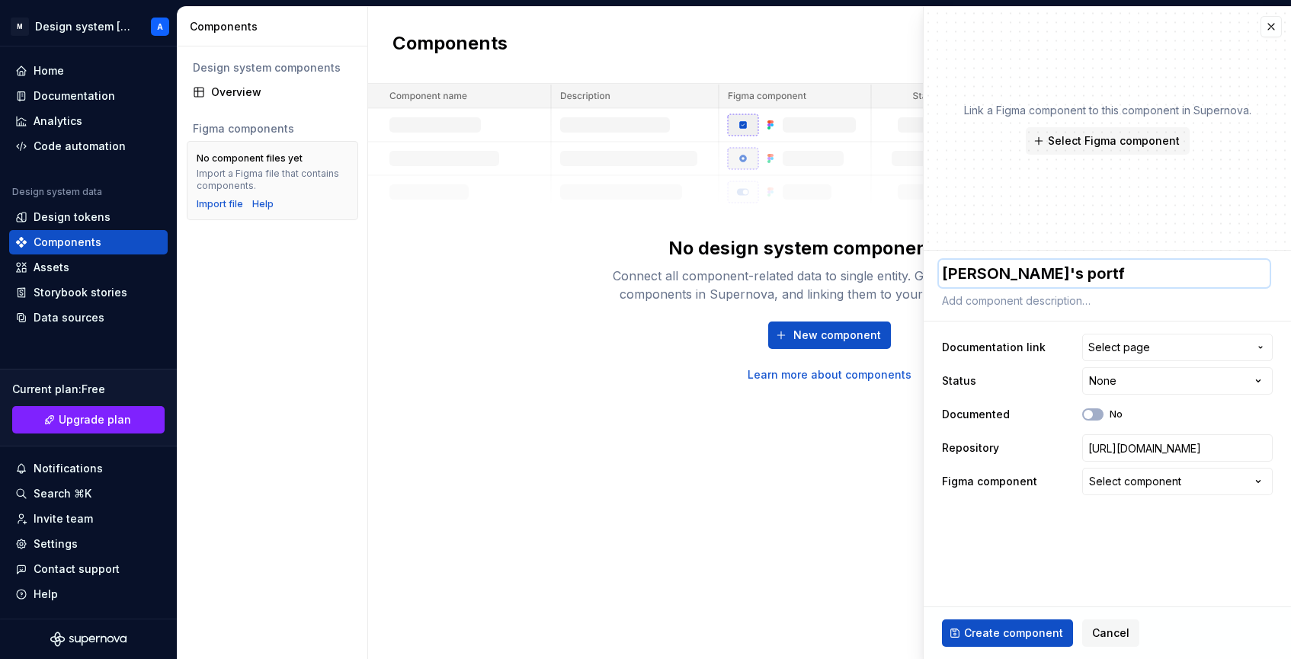
type textarea "*"
type textarea "[PERSON_NAME]'s portfo"
type textarea "*"
type textarea "[PERSON_NAME]'s portfol"
type textarea "*"
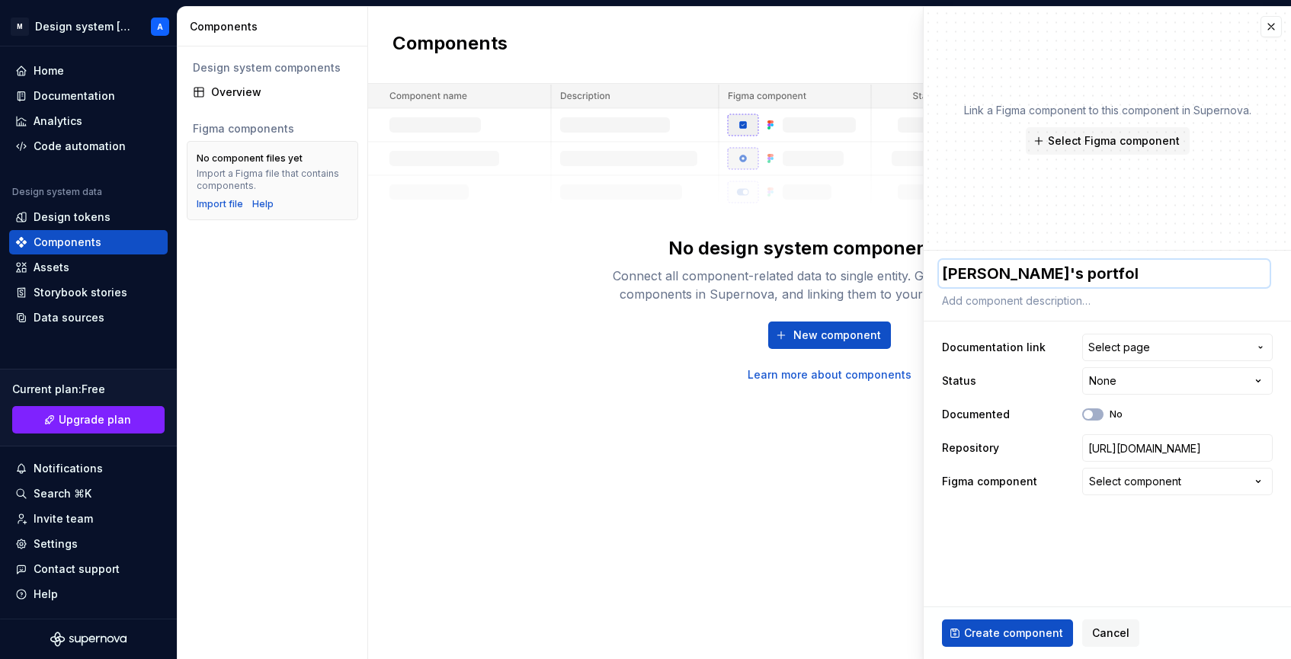
type textarea "[PERSON_NAME]'s portfoli"
type textarea "*"
type textarea "[PERSON_NAME]'s portfolio"
click at [1026, 641] on button "Create component" at bounding box center [1007, 632] width 131 height 27
type textarea "*"
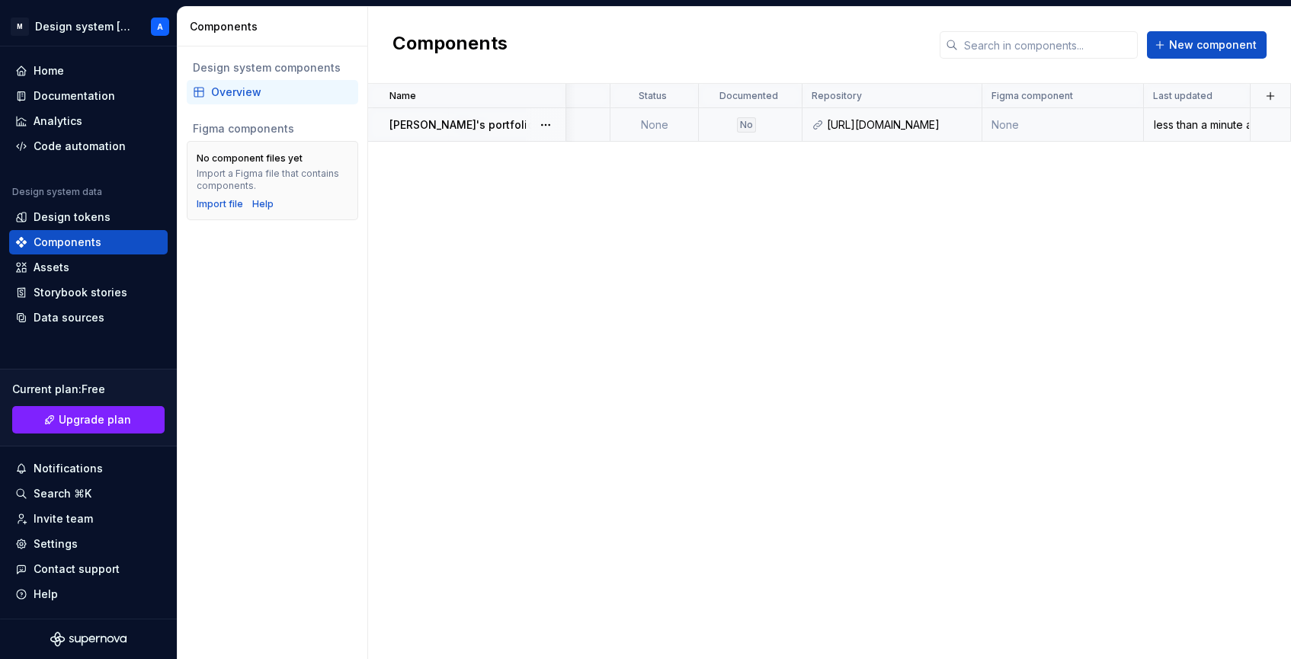
scroll to position [0, 270]
click at [1200, 127] on div "less than a minute ago" at bounding box center [1196, 124] width 104 height 15
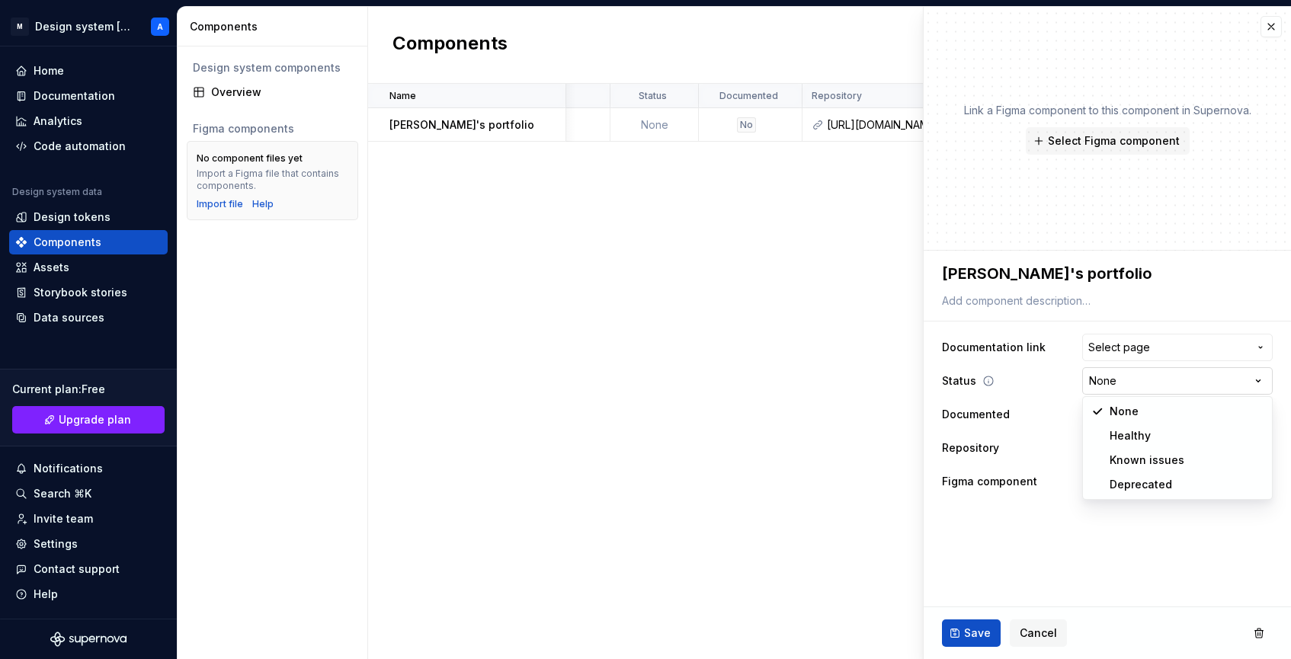
click at [1180, 382] on html "**********" at bounding box center [645, 329] width 1291 height 659
click at [1181, 383] on html "**********" at bounding box center [645, 329] width 1291 height 659
click at [1176, 350] on span "Select page" at bounding box center [1168, 347] width 160 height 15
click at [1179, 347] on html "**********" at bounding box center [645, 329] width 1291 height 659
click at [1156, 146] on span "Select Figma component" at bounding box center [1114, 140] width 132 height 15
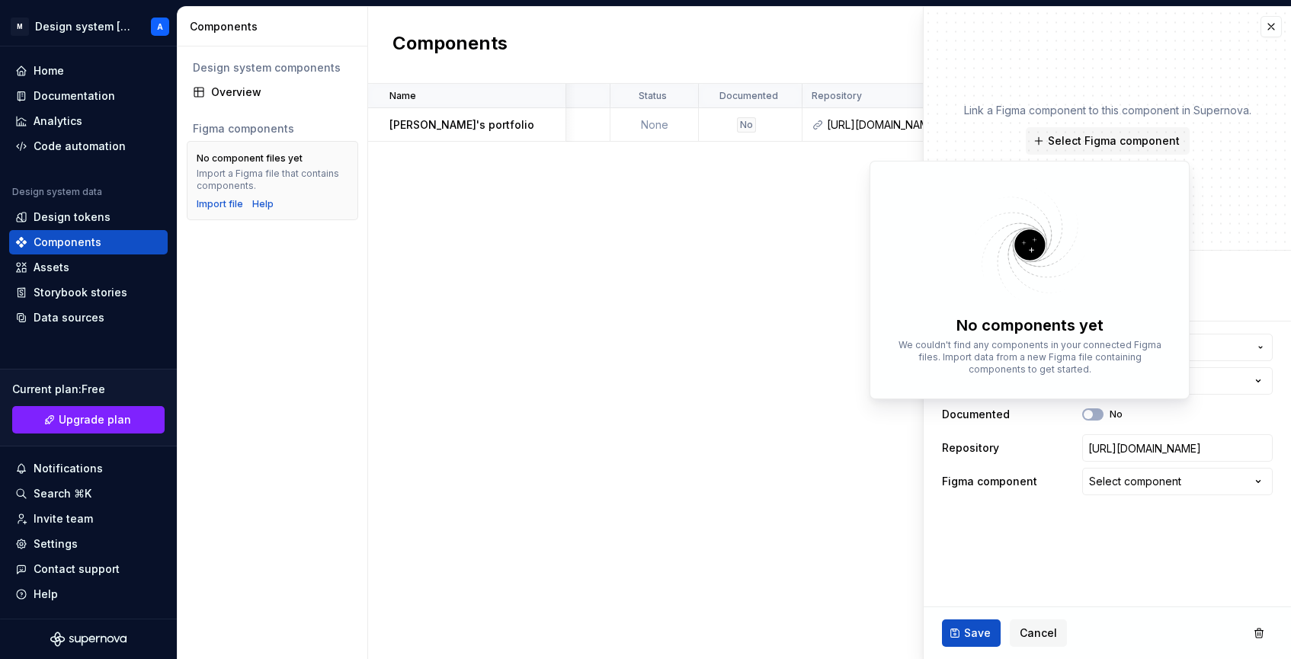
click at [600, 326] on div "Name Description Documentation link Status Documented Repository Figma componen…" at bounding box center [829, 371] width 923 height 575
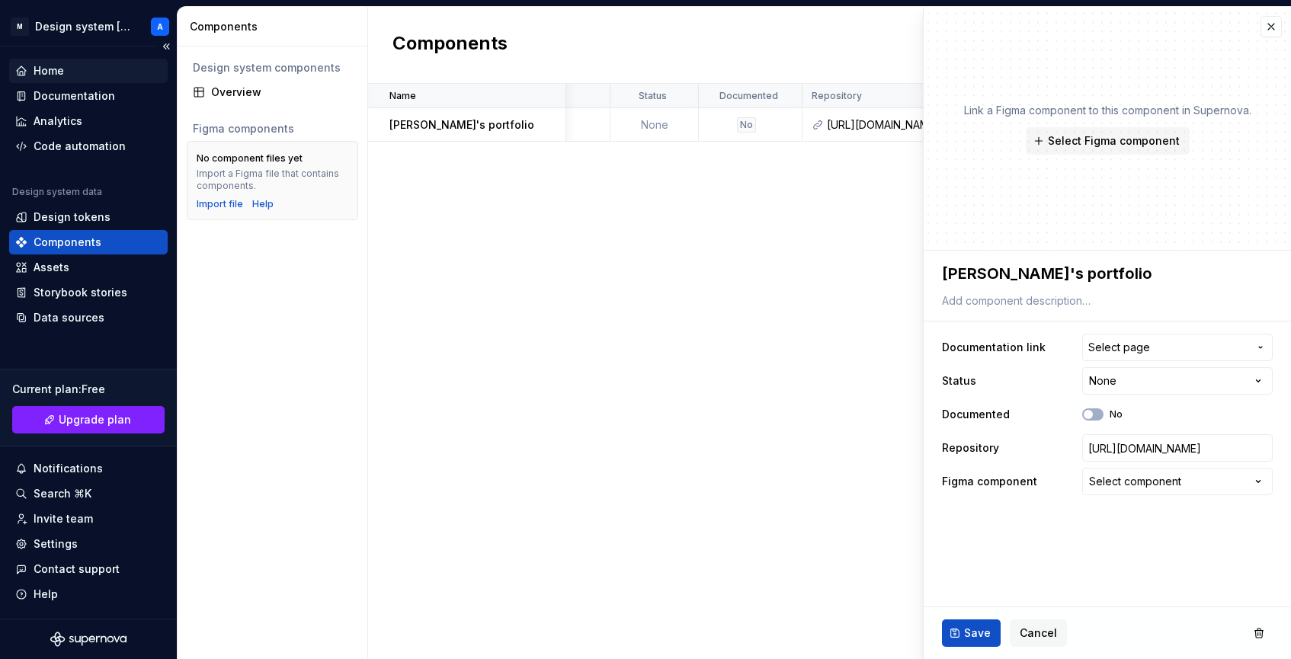
click at [39, 65] on div "Home" at bounding box center [49, 70] width 30 height 15
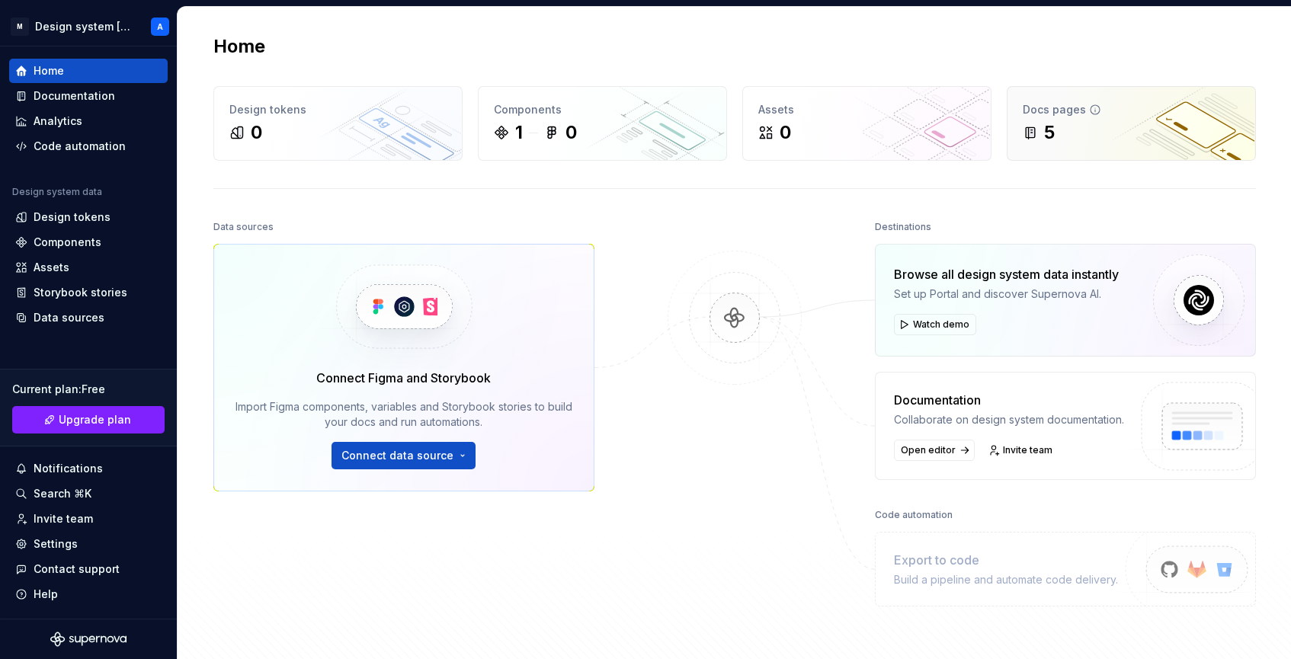
click at [1022, 126] on icon at bounding box center [1029, 132] width 15 height 15
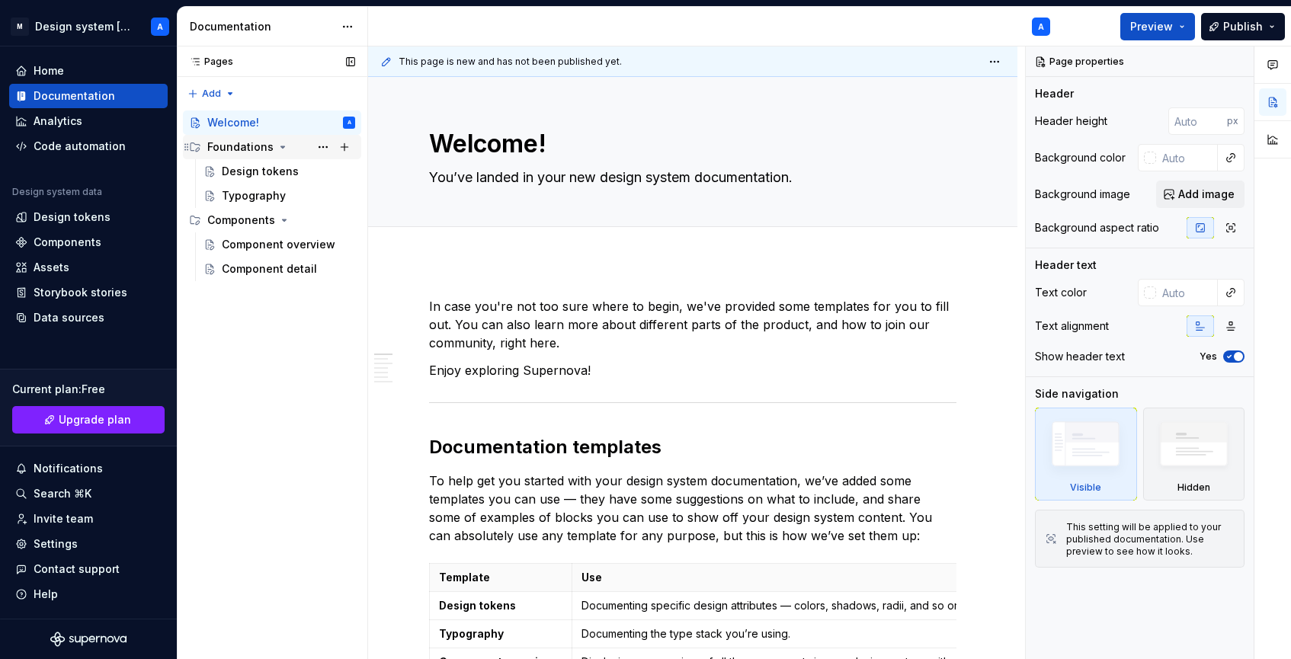
click at [258, 148] on div "Foundations" at bounding box center [240, 146] width 66 height 15
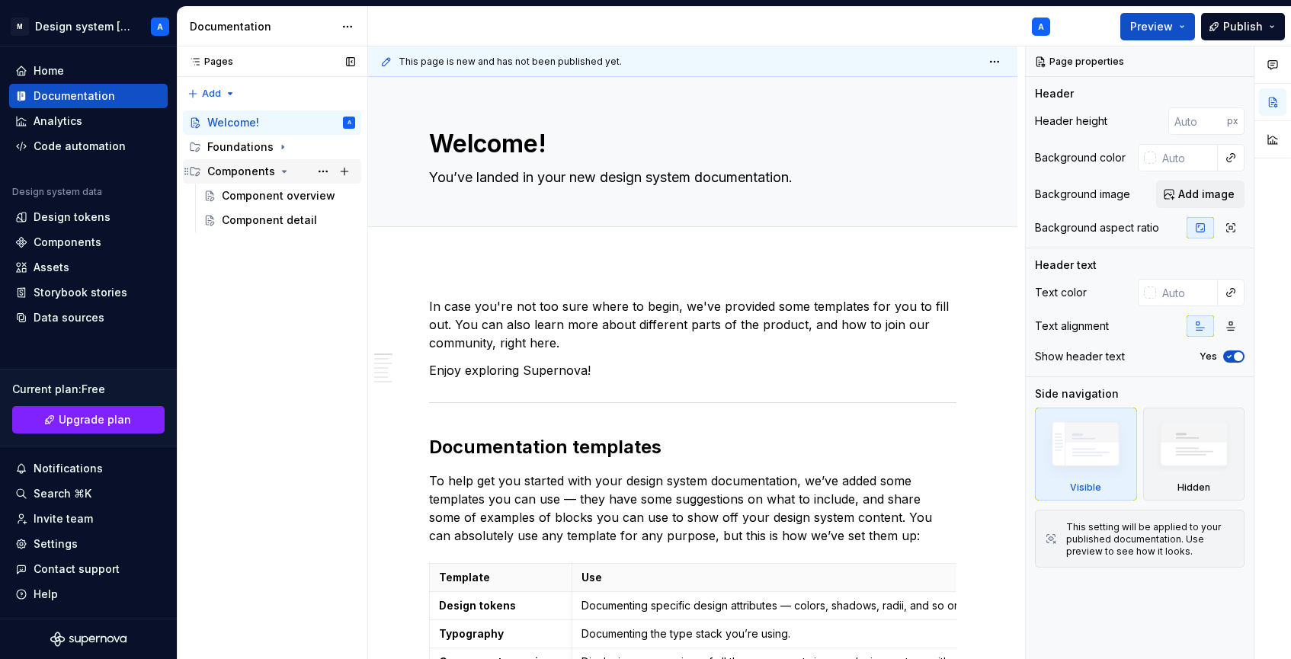
click at [222, 175] on div "Components" at bounding box center [241, 171] width 68 height 15
type textarea "*"
